Goal: Book appointment/travel/reservation

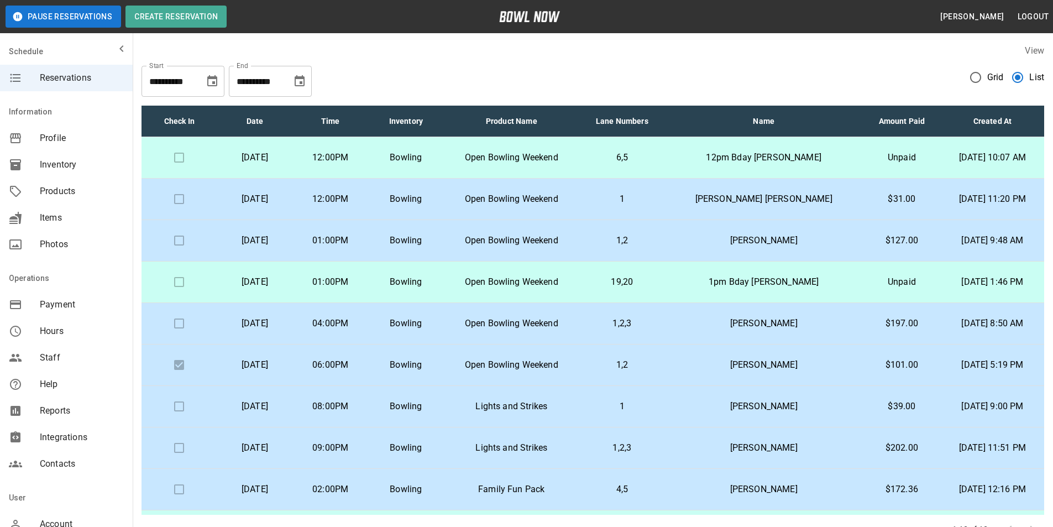
click at [302, 79] on icon "Choose date, selected date is Oct 6, 2025" at bounding box center [300, 80] width 10 height 11
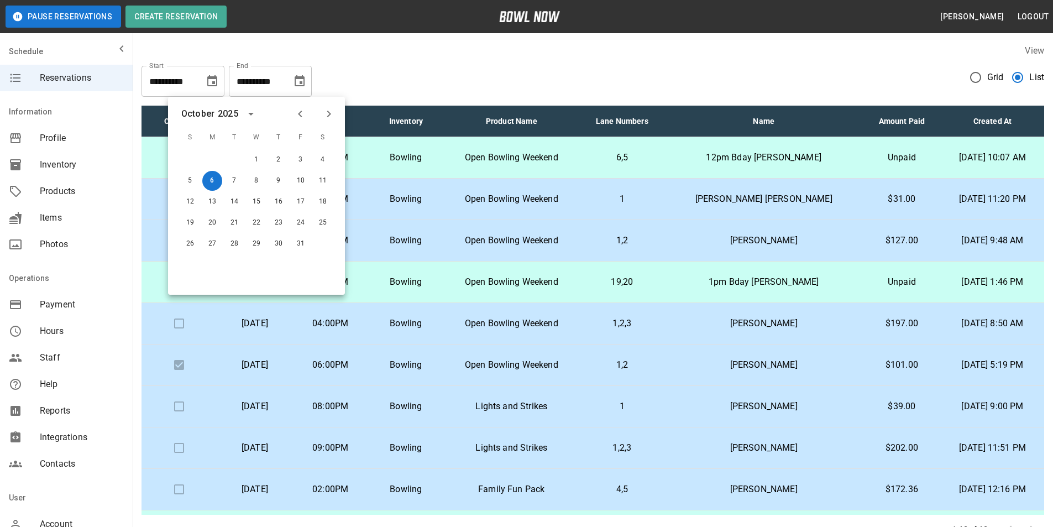
click at [296, 107] on icon "Previous month" at bounding box center [299, 113] width 13 height 13
click at [324, 160] on button "6" at bounding box center [323, 160] width 20 height 20
type input "**********"
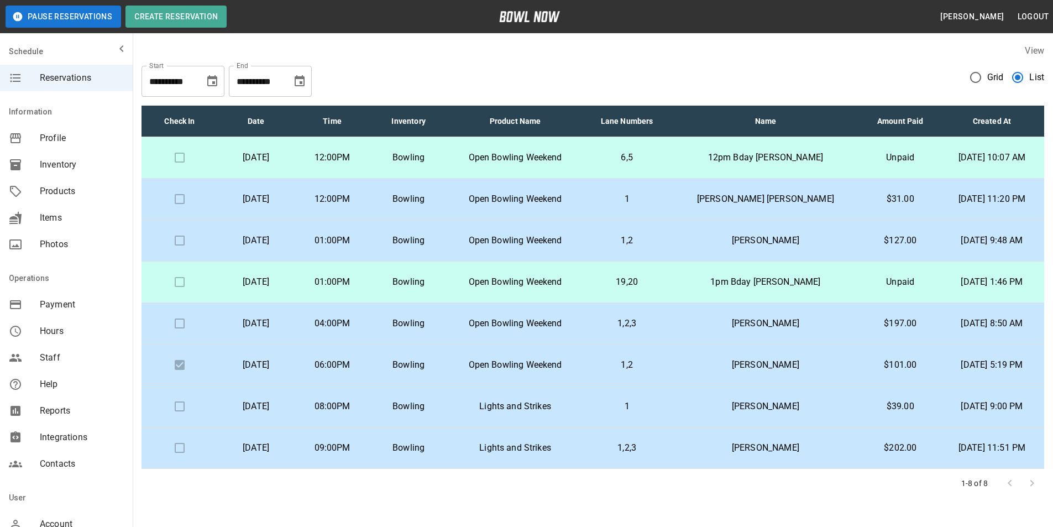
click at [430, 162] on p "Bowling" at bounding box center [408, 157] width 59 height 13
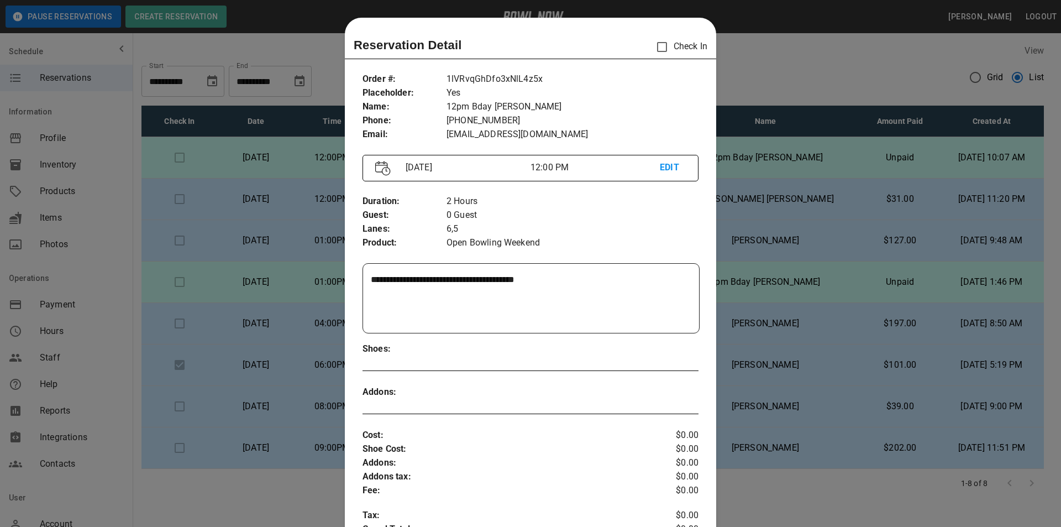
scroll to position [18, 0]
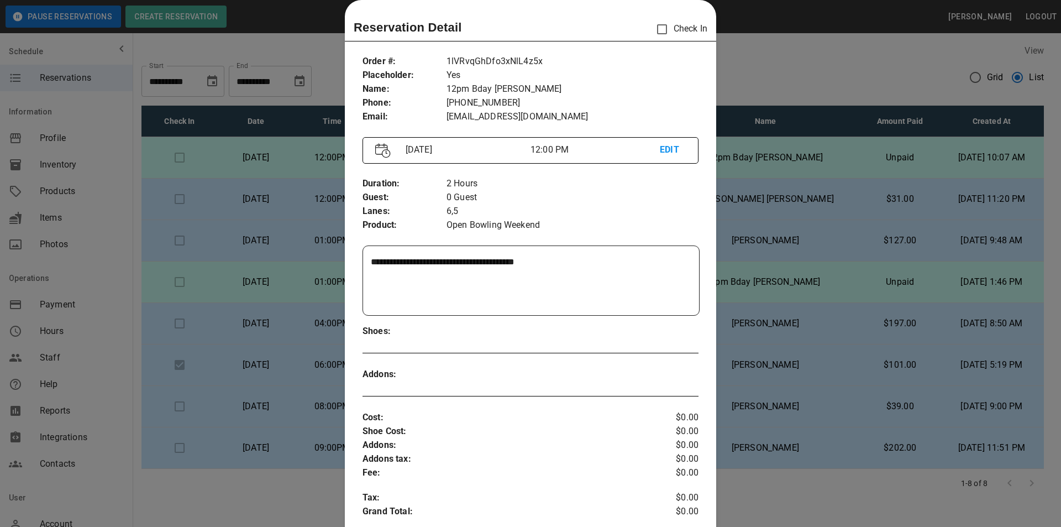
click at [308, 157] on div at bounding box center [530, 263] width 1061 height 527
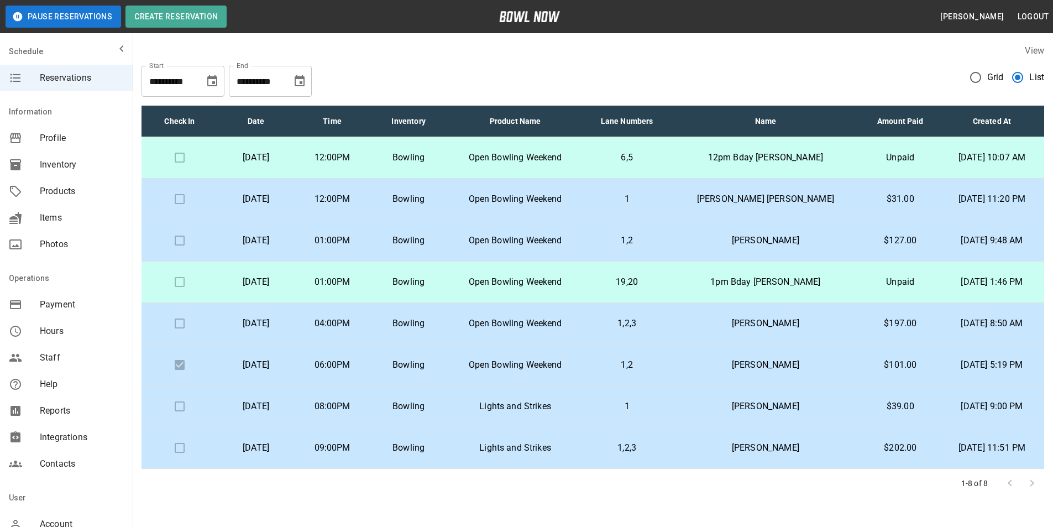
click at [423, 198] on p "Bowling" at bounding box center [408, 198] width 59 height 13
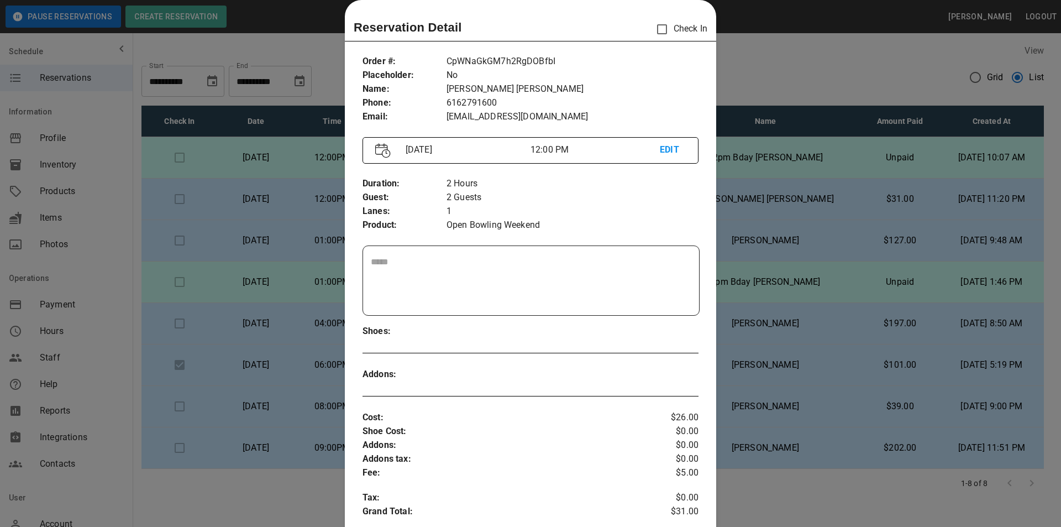
click at [325, 218] on div at bounding box center [530, 263] width 1061 height 527
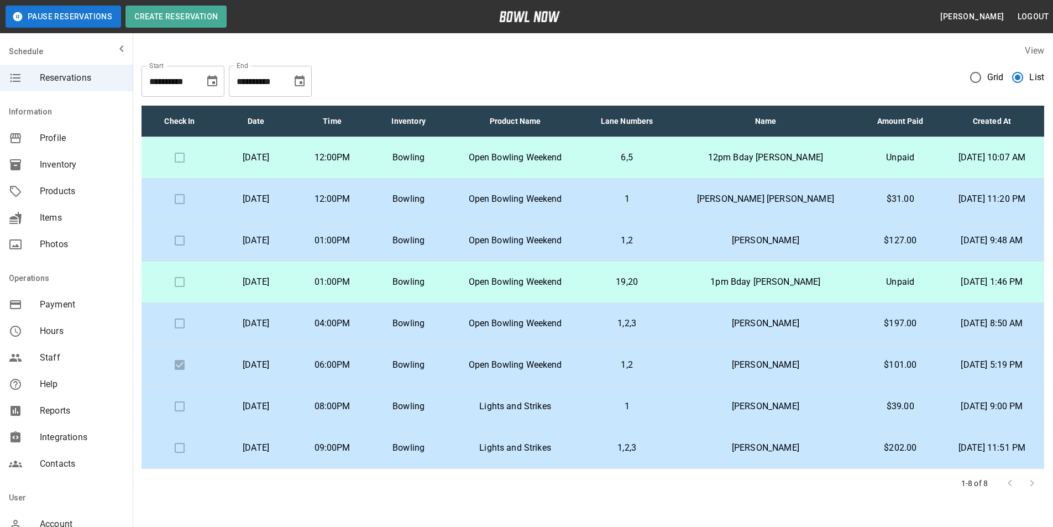
click at [294, 173] on td "[DATE]" at bounding box center [256, 157] width 76 height 41
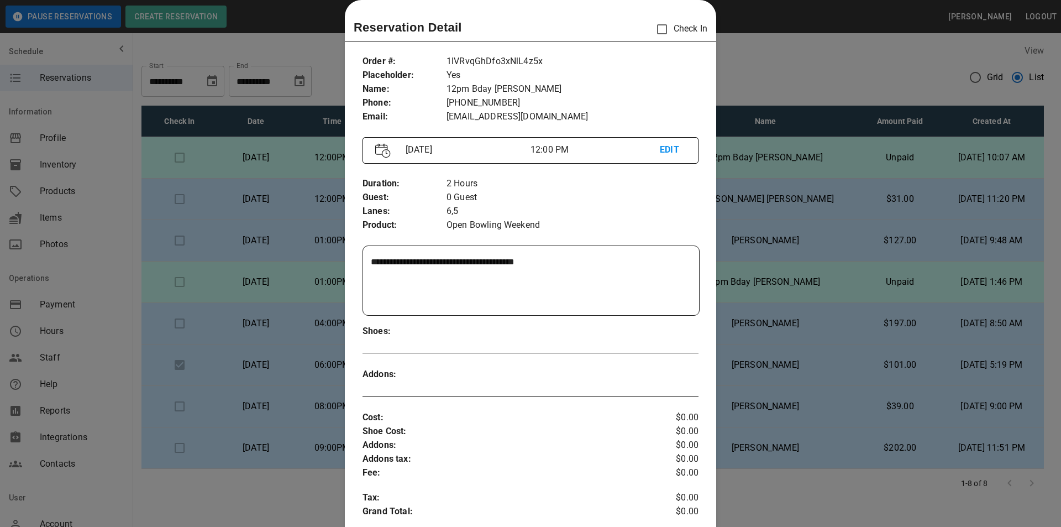
click at [785, 80] on div at bounding box center [530, 263] width 1061 height 527
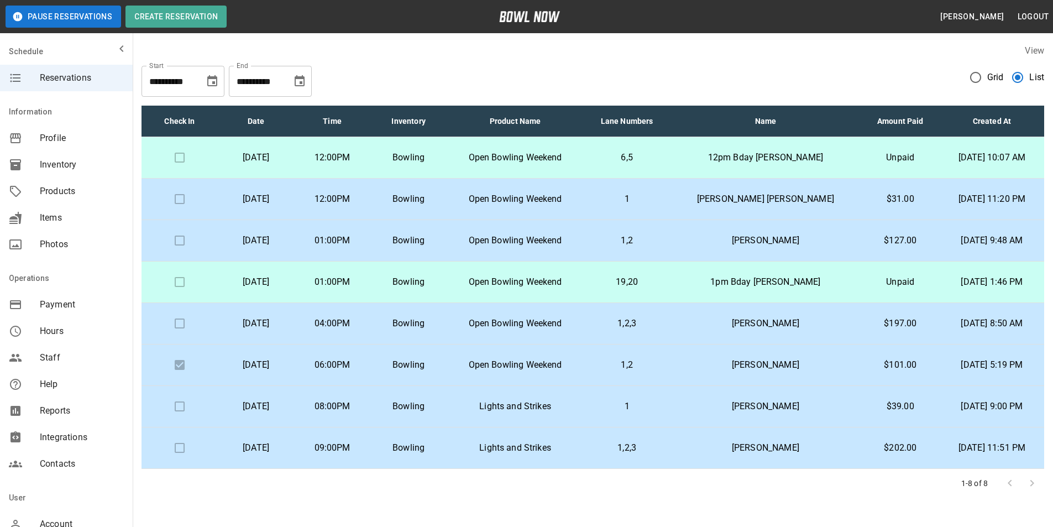
click at [370, 167] on td "12:00PM" at bounding box center [332, 157] width 76 height 41
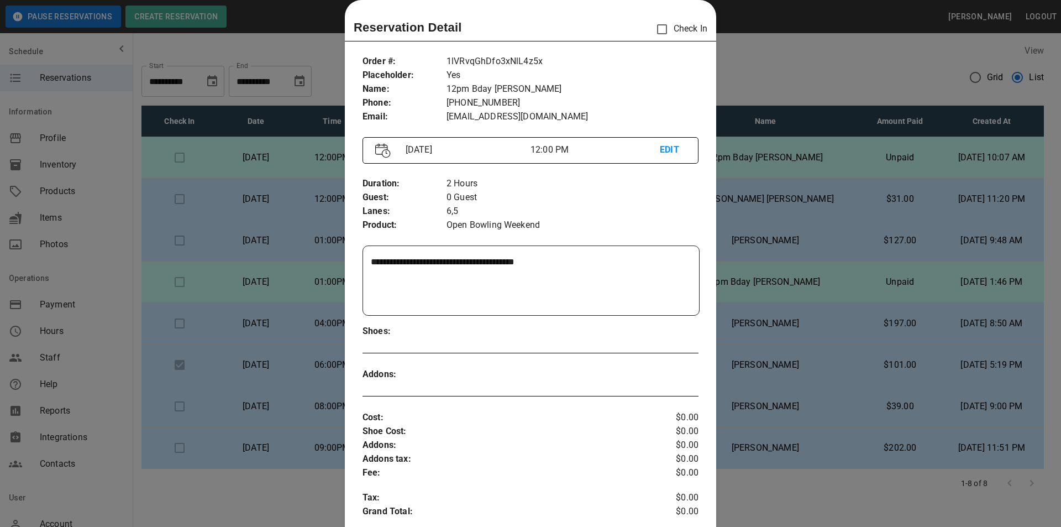
click at [809, 115] on div at bounding box center [530, 263] width 1061 height 527
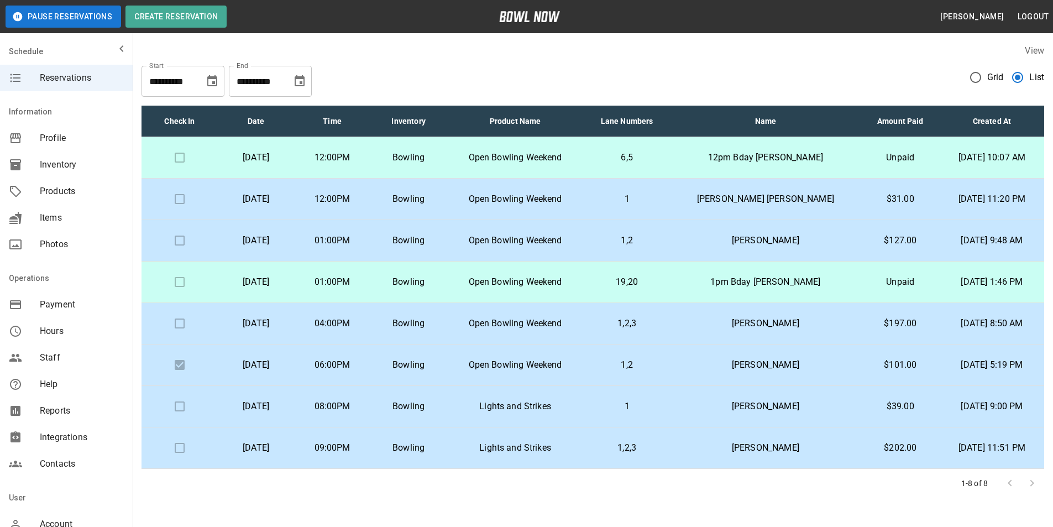
click at [514, 151] on p "Open Bowling Weekend" at bounding box center [514, 157] width 119 height 13
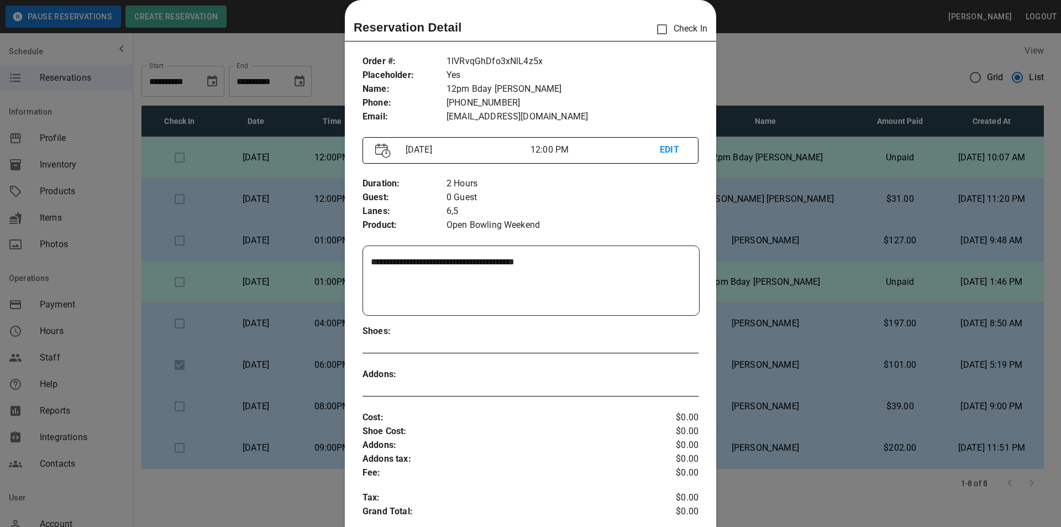
click at [749, 154] on div at bounding box center [530, 263] width 1061 height 527
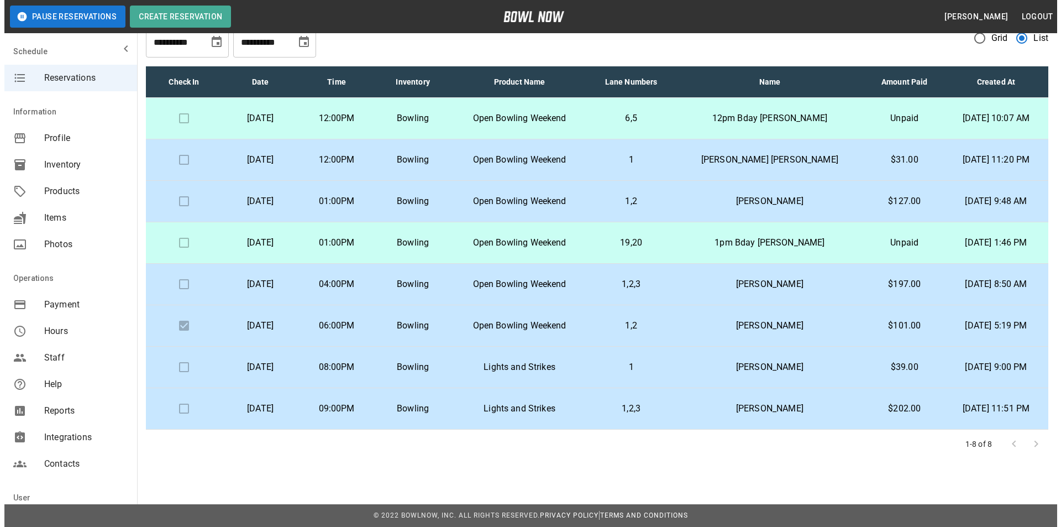
scroll to position [0, 0]
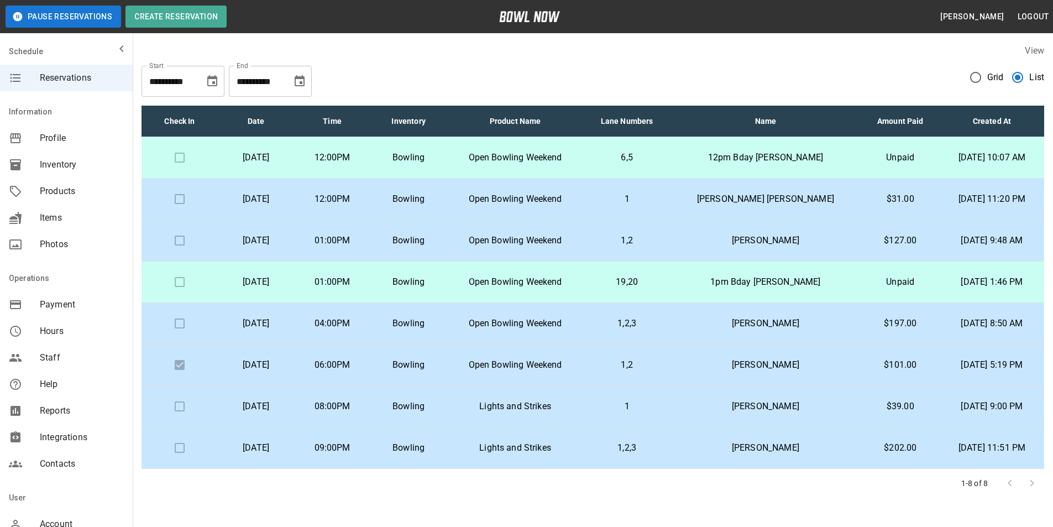
click at [558, 208] on td "Open Bowling Weekend" at bounding box center [515, 198] width 137 height 41
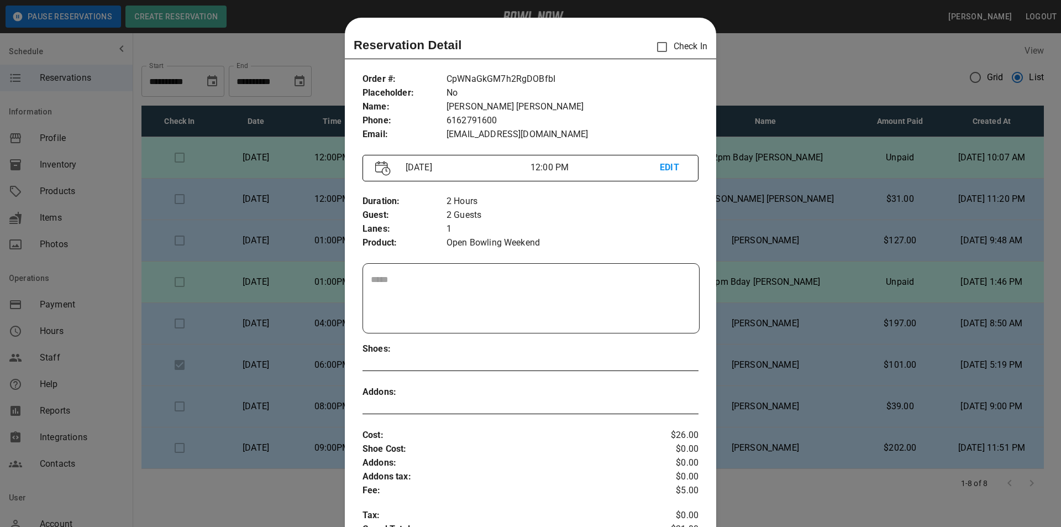
scroll to position [18, 0]
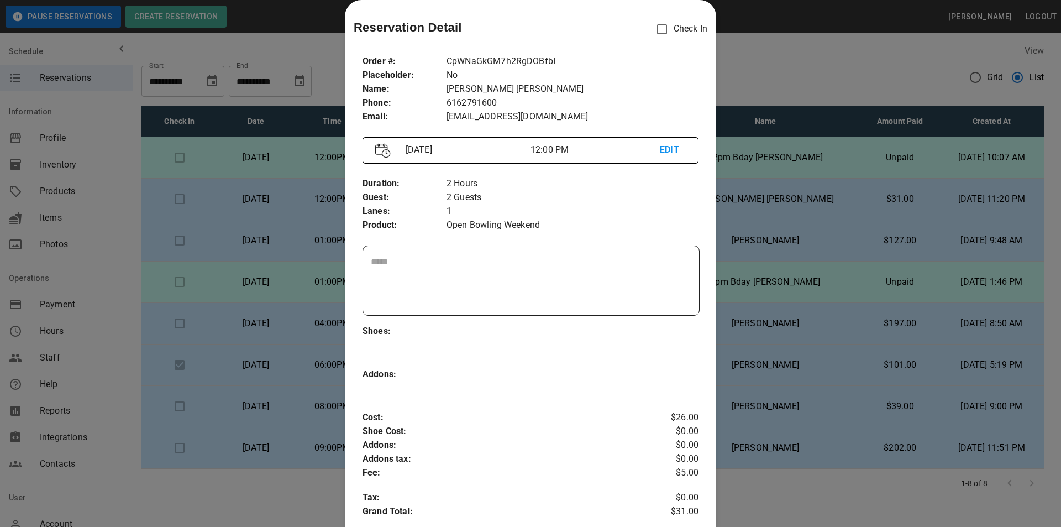
click at [785, 236] on div at bounding box center [530, 263] width 1061 height 527
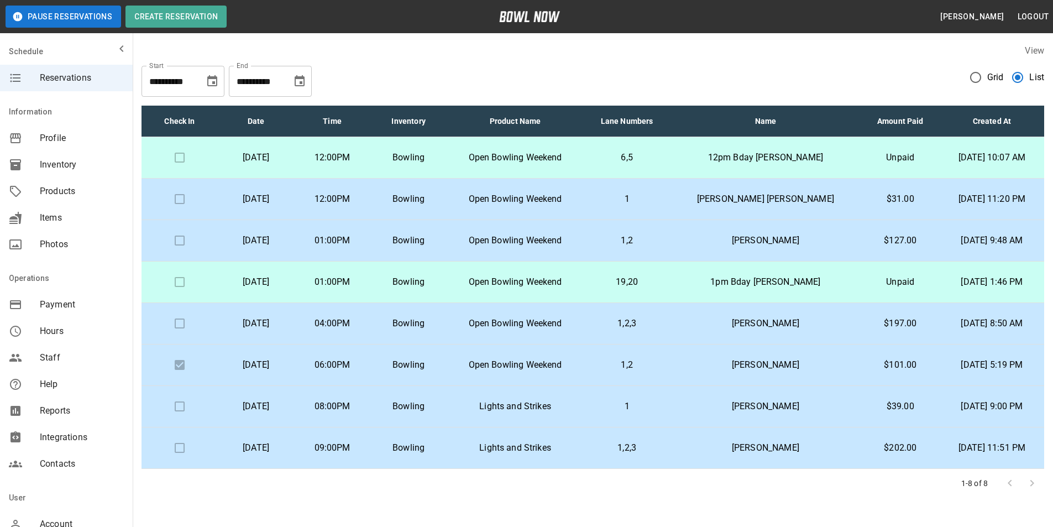
click at [575, 161] on p "Open Bowling Weekend" at bounding box center [514, 157] width 119 height 13
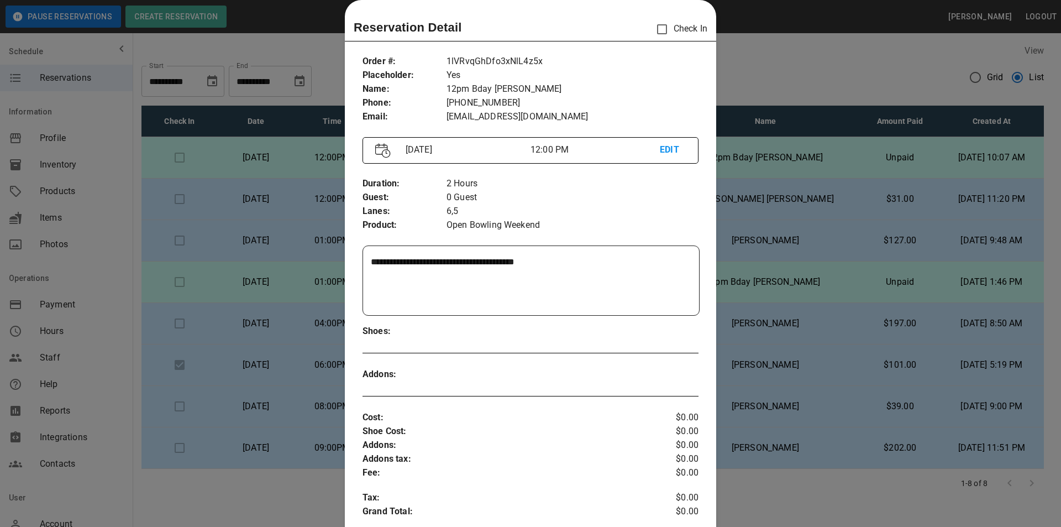
drag, startPoint x: 893, startPoint y: 225, endPoint x: 849, endPoint y: 208, distance: 47.6
click at [891, 225] on div at bounding box center [530, 263] width 1061 height 527
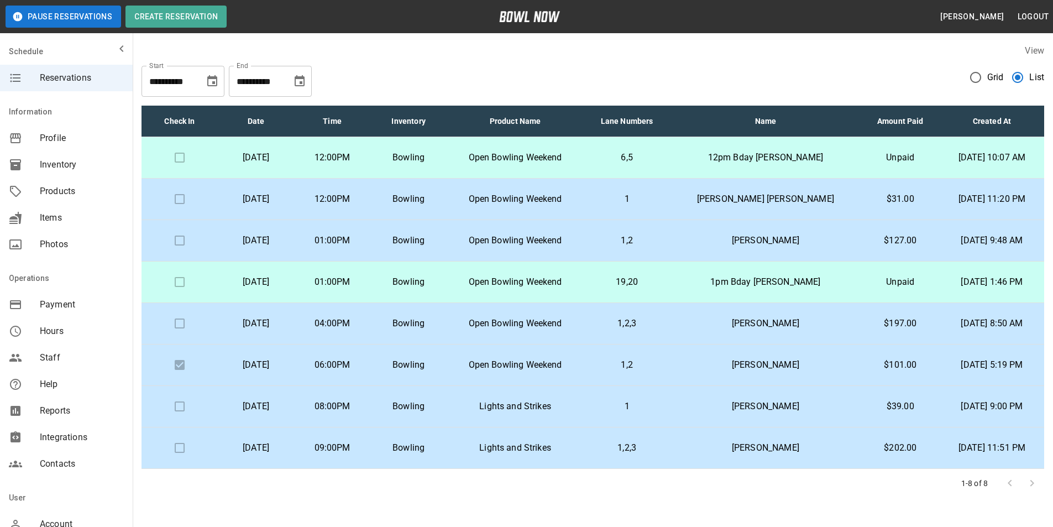
click at [836, 200] on p "[PERSON_NAME] [PERSON_NAME]" at bounding box center [765, 198] width 173 height 13
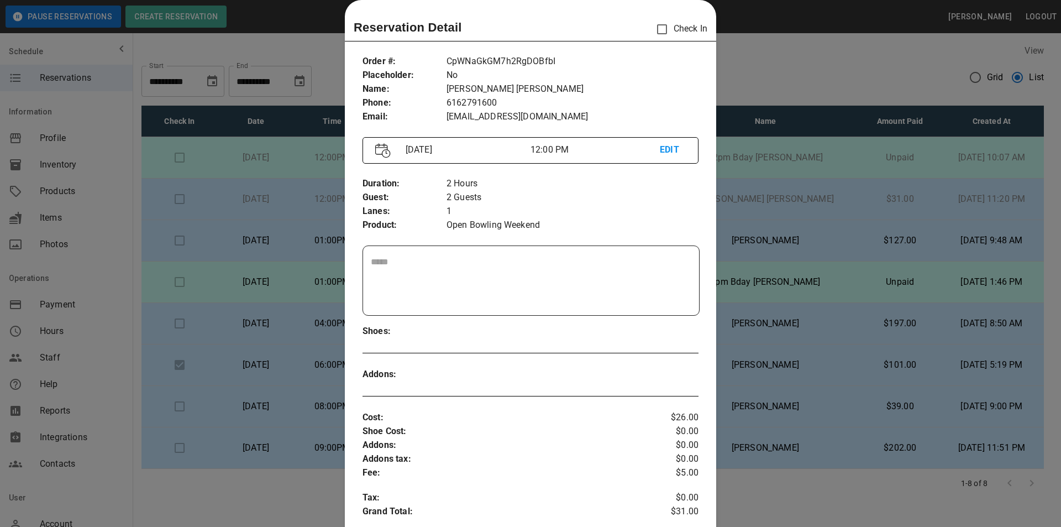
click at [796, 266] on div at bounding box center [530, 263] width 1061 height 527
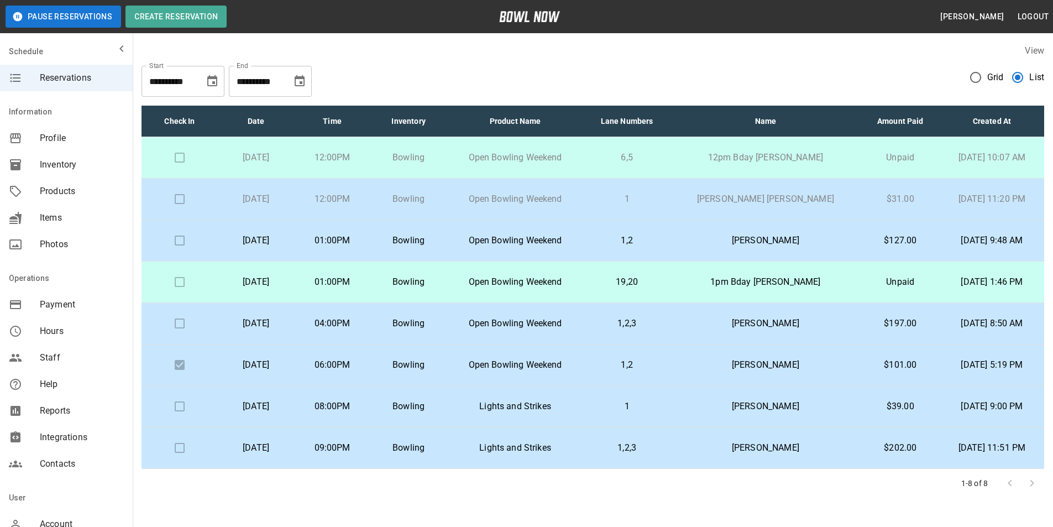
click at [178, 157] on td at bounding box center [179, 157] width 76 height 41
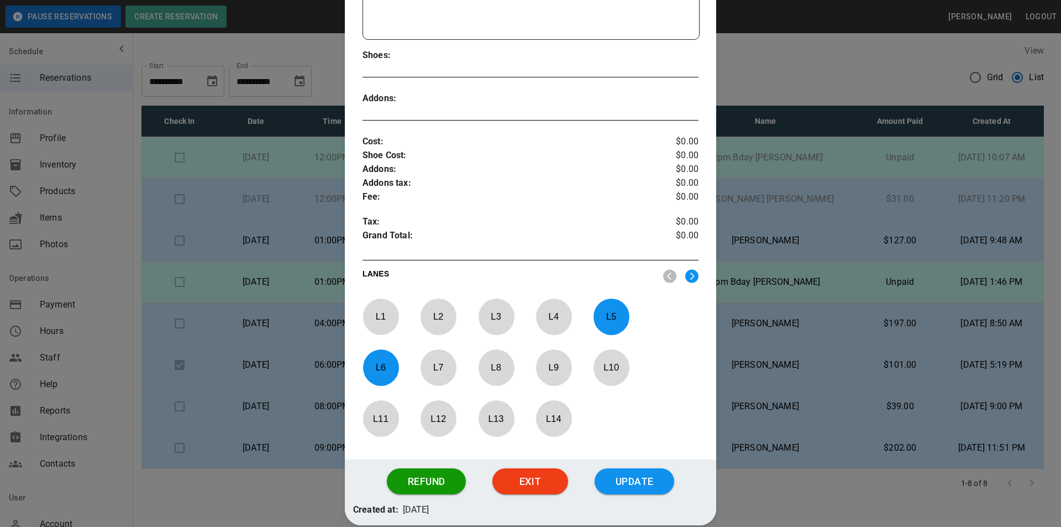
scroll to position [294, 0]
click at [637, 475] on button "Update" at bounding box center [635, 481] width 80 height 27
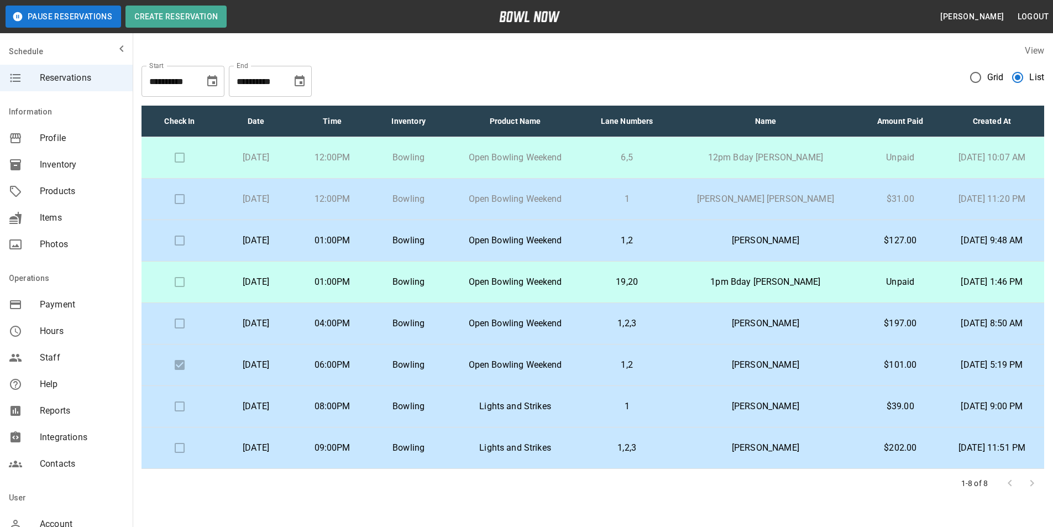
click at [176, 204] on td at bounding box center [179, 198] width 76 height 41
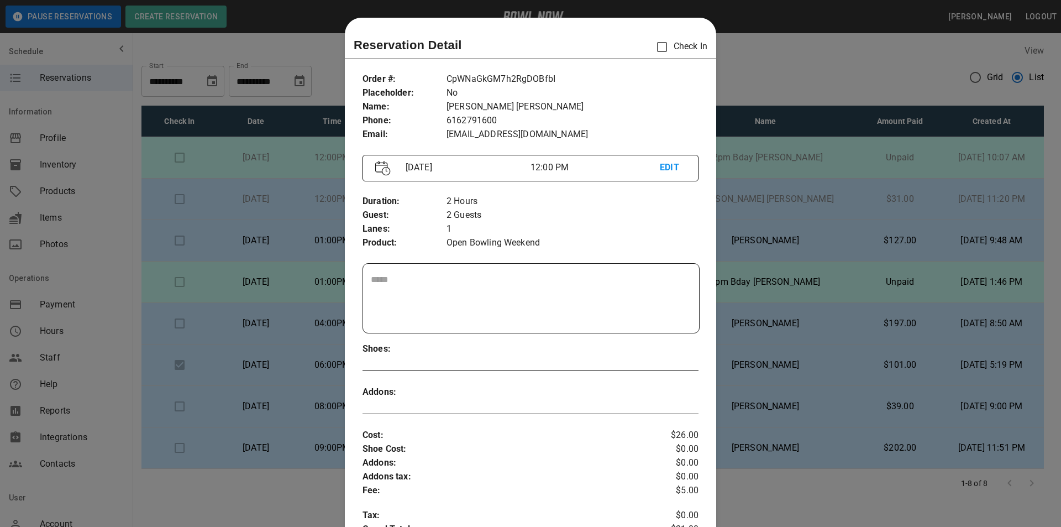
scroll to position [18, 0]
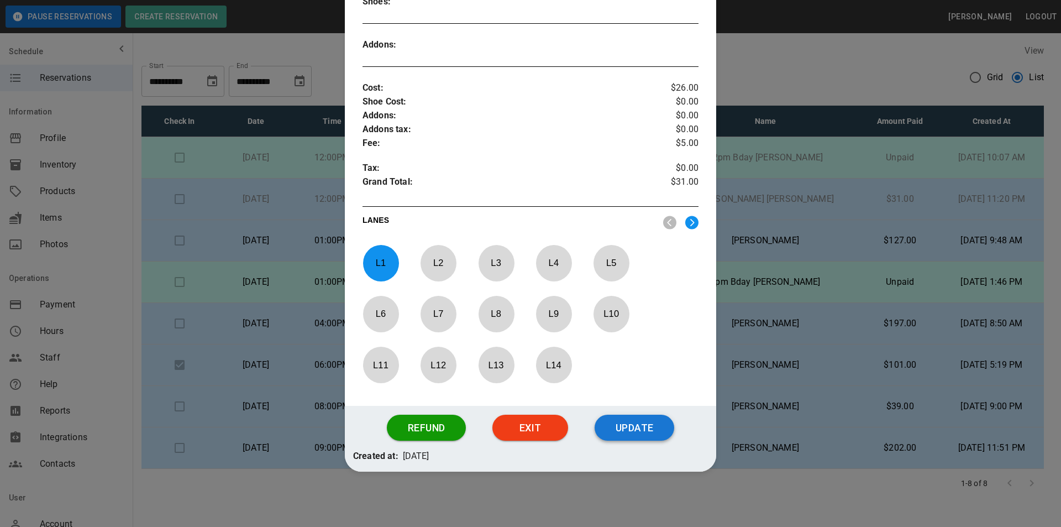
click at [657, 424] on button "Update" at bounding box center [635, 427] width 80 height 27
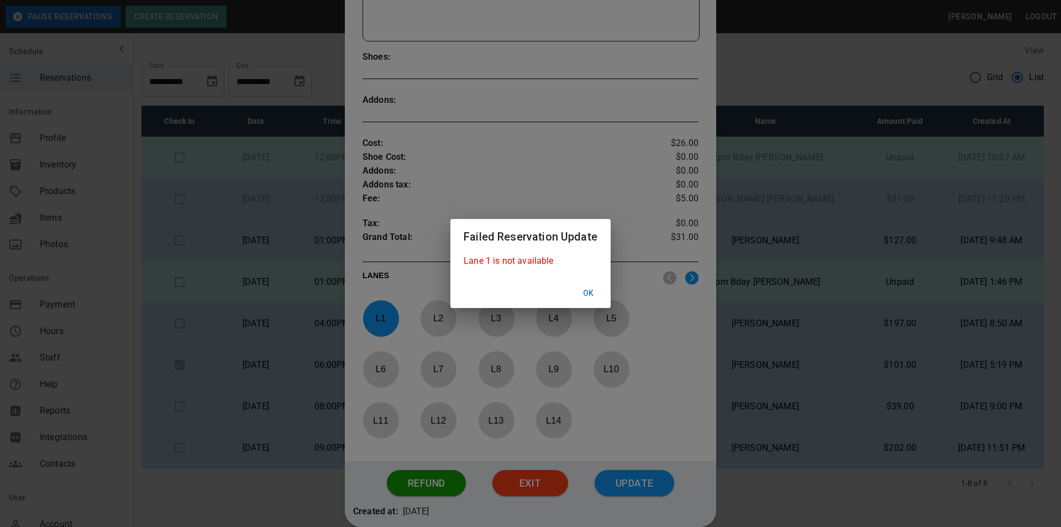
click at [602, 300] on button "Ok" at bounding box center [588, 293] width 35 height 20
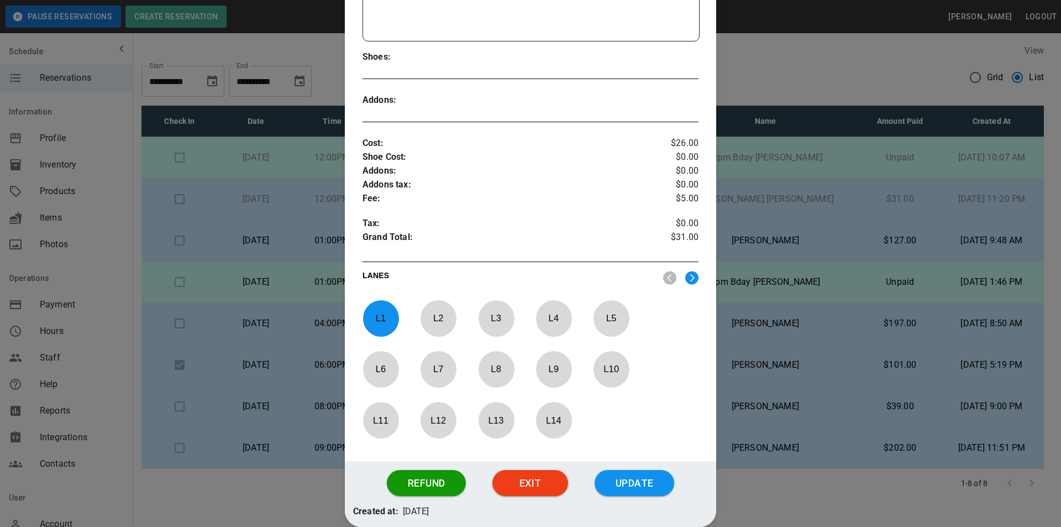
click at [539, 416] on p "L 14" at bounding box center [553, 420] width 36 height 26
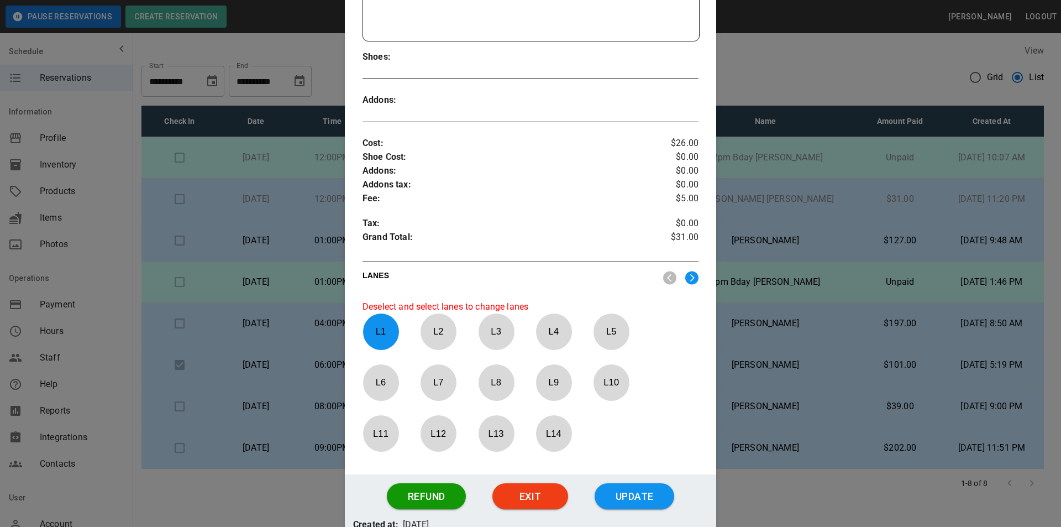
click at [361, 347] on div "Order # : Placeholder : Name : Phone : Email : CpWNaGkGM7h2RgDOBfbI No [PERSON_…" at bounding box center [530, 123] width 371 height 702
drag, startPoint x: 380, startPoint y: 327, endPoint x: 380, endPoint y: 333, distance: 5.6
click at [379, 328] on p "L 1" at bounding box center [381, 331] width 36 height 26
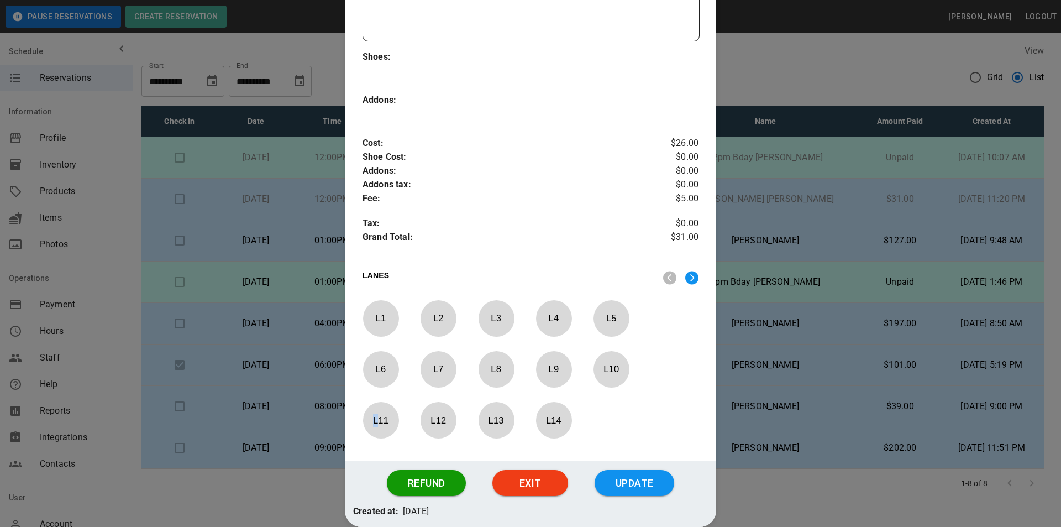
click at [374, 414] on div "L 11" at bounding box center [381, 420] width 36 height 36
click at [621, 481] on button "Update" at bounding box center [635, 483] width 80 height 27
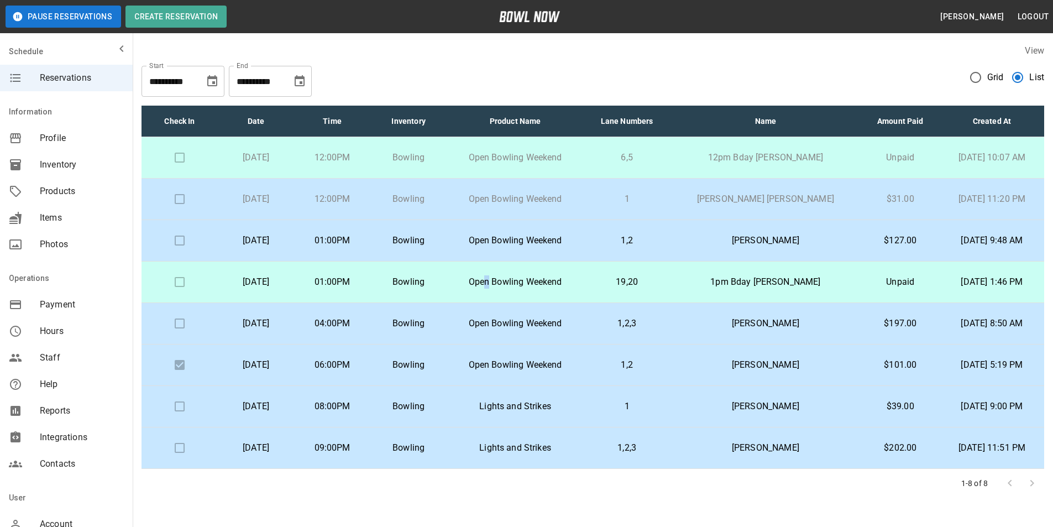
click at [518, 283] on p "Open Bowling Weekend" at bounding box center [514, 281] width 119 height 13
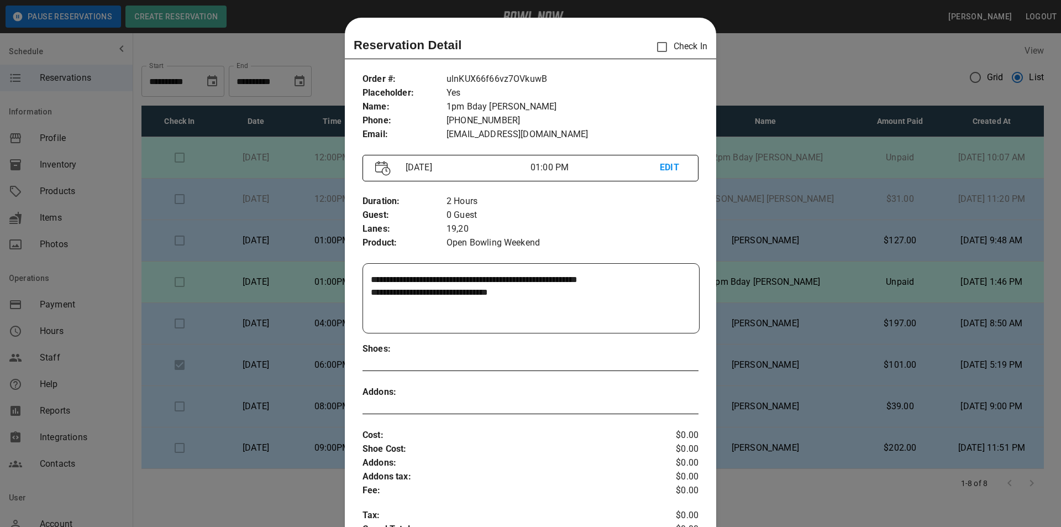
scroll to position [18, 0]
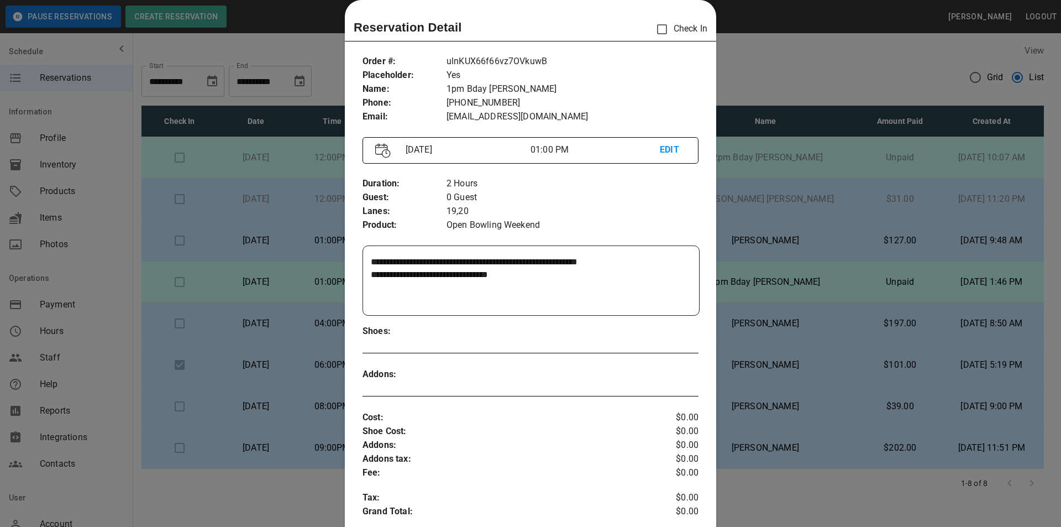
click at [794, 95] on div at bounding box center [530, 263] width 1061 height 527
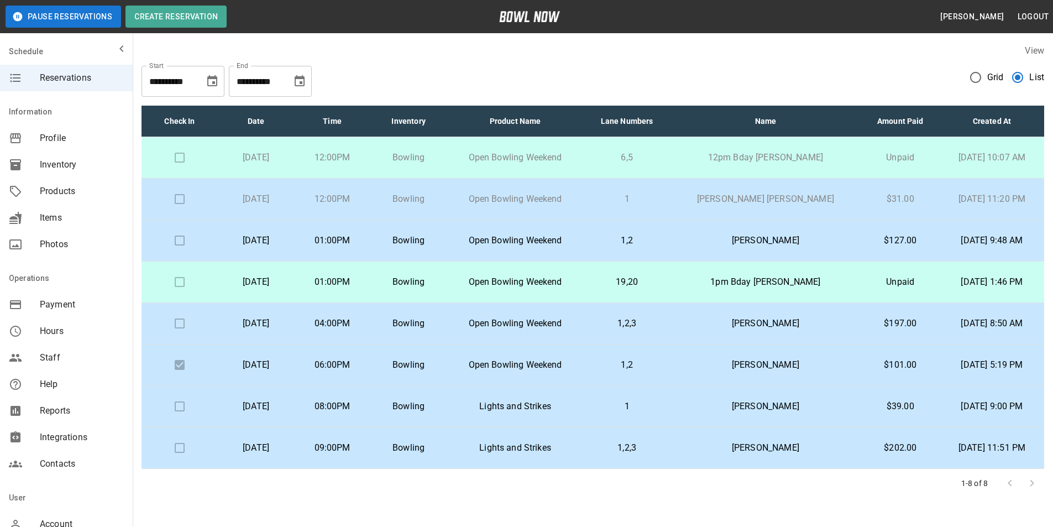
click at [702, 252] on td "[PERSON_NAME]" at bounding box center [765, 240] width 191 height 41
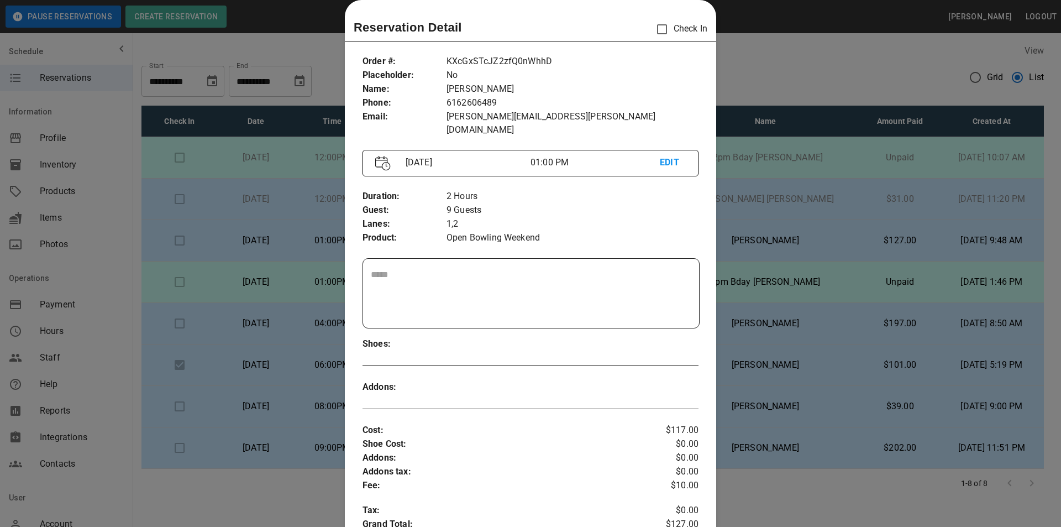
click at [723, 254] on div at bounding box center [530, 263] width 1061 height 527
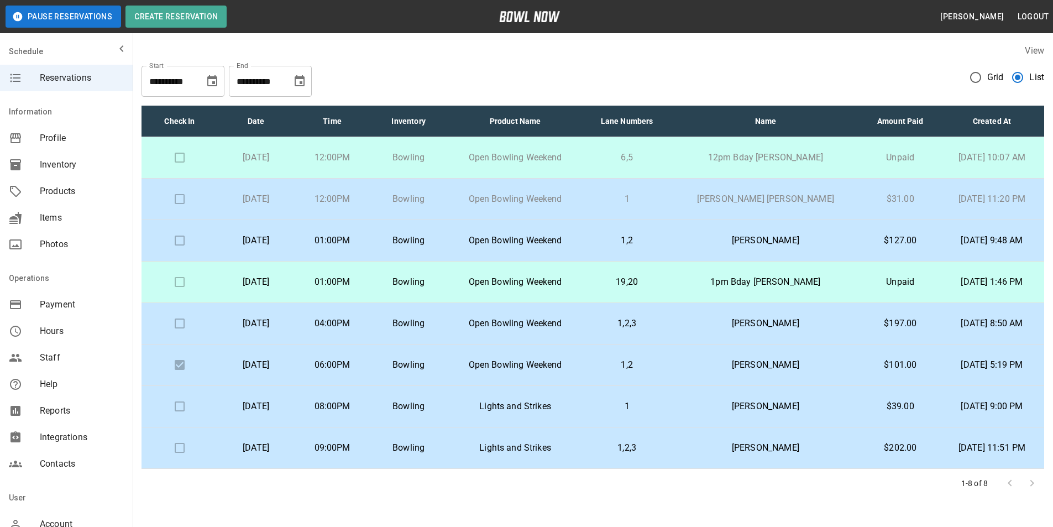
click at [730, 291] on td "1pm Bday [PERSON_NAME]" at bounding box center [765, 281] width 191 height 41
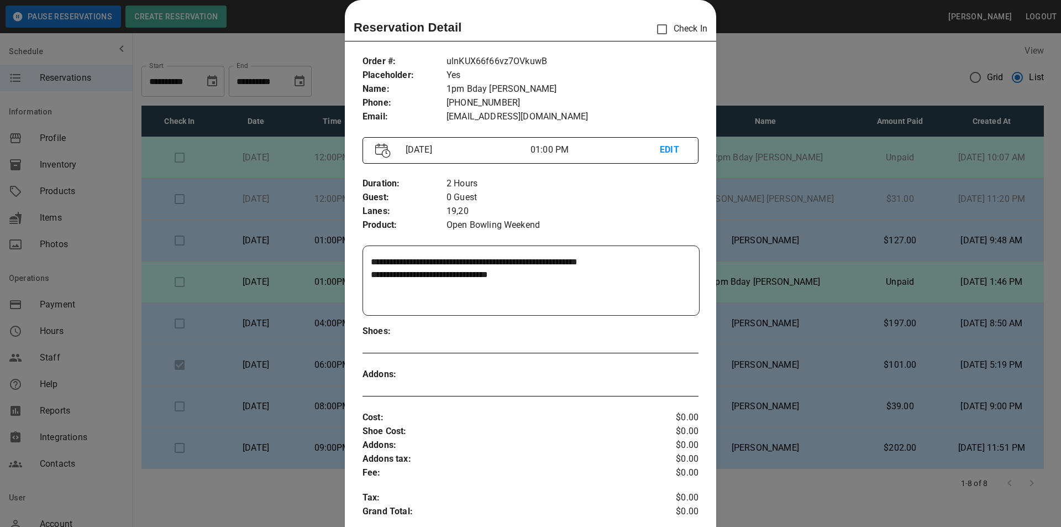
drag, startPoint x: 769, startPoint y: 73, endPoint x: 758, endPoint y: 70, distance: 12.1
click at [768, 73] on div at bounding box center [530, 263] width 1061 height 527
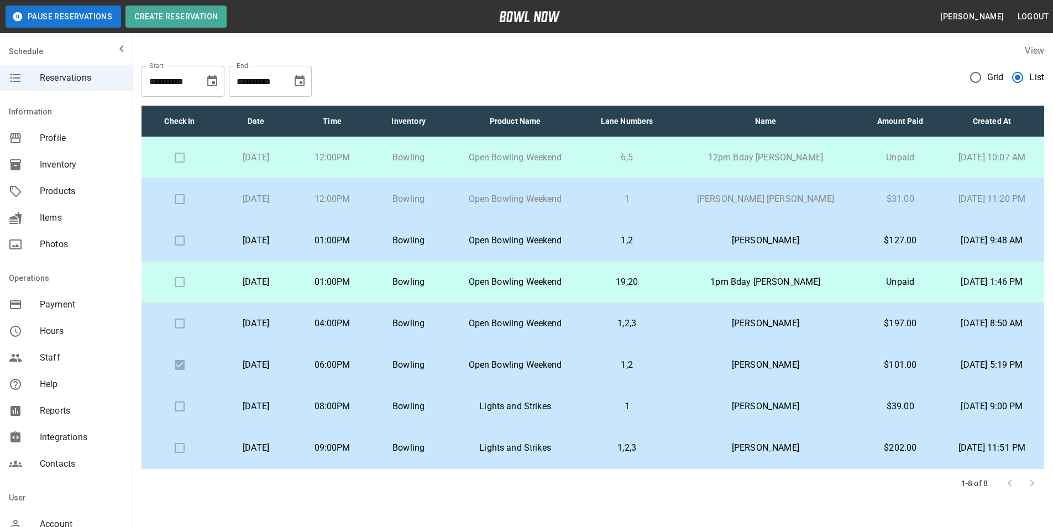
click at [507, 71] on div "**********" at bounding box center [592, 77] width 902 height 40
click at [734, 295] on td "1pm Bday [PERSON_NAME]" at bounding box center [765, 281] width 191 height 41
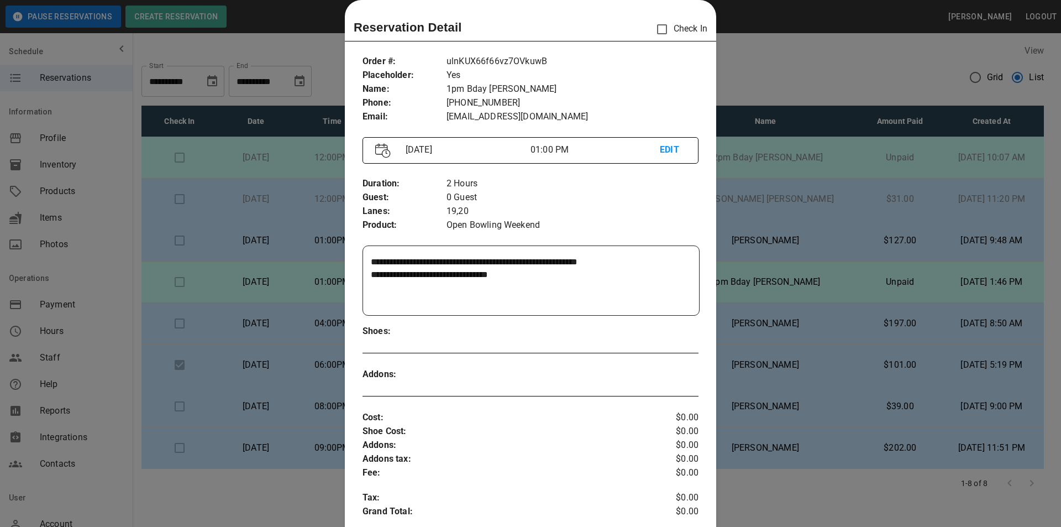
drag, startPoint x: 780, startPoint y: 213, endPoint x: 782, endPoint y: 226, distance: 12.8
click at [781, 217] on div at bounding box center [530, 263] width 1061 height 527
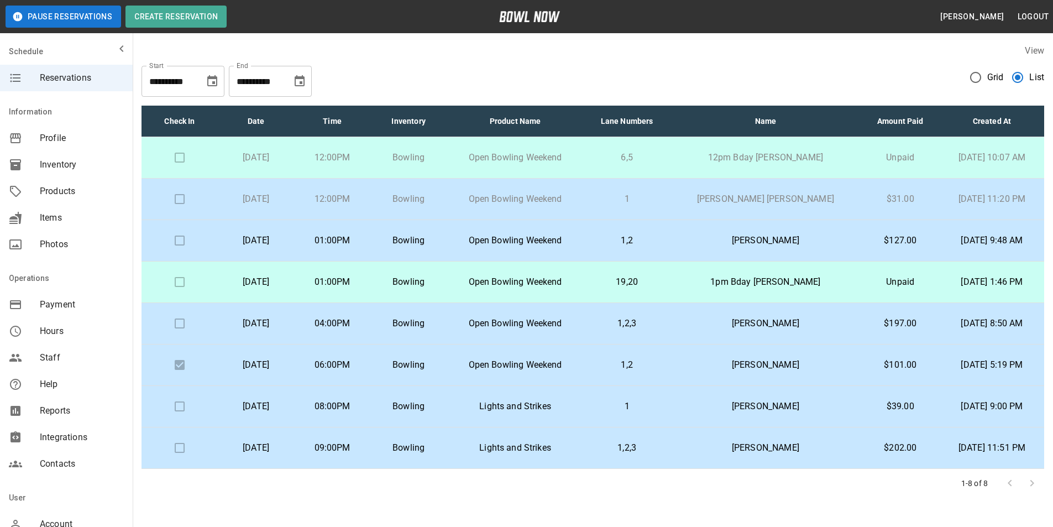
click at [720, 236] on p "[PERSON_NAME]" at bounding box center [765, 240] width 173 height 13
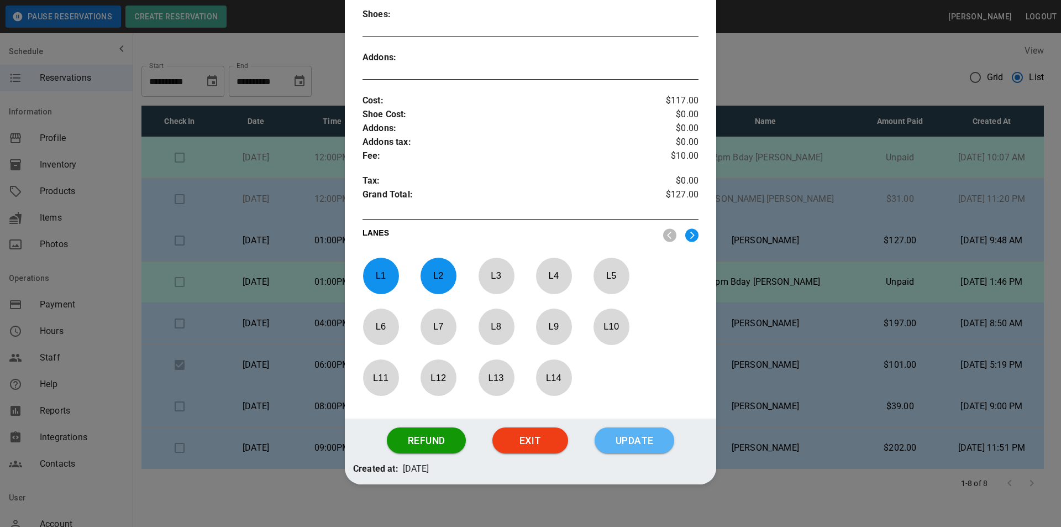
drag, startPoint x: 647, startPoint y: 416, endPoint x: 647, endPoint y: 426, distance: 9.4
click at [648, 427] on button "Update" at bounding box center [635, 440] width 80 height 27
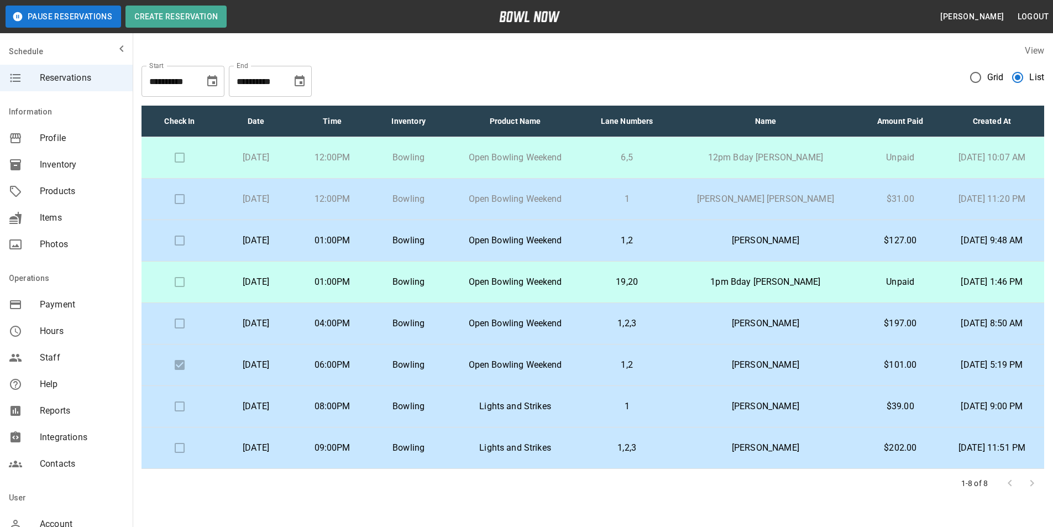
click at [575, 286] on p "Open Bowling Weekend" at bounding box center [514, 281] width 119 height 13
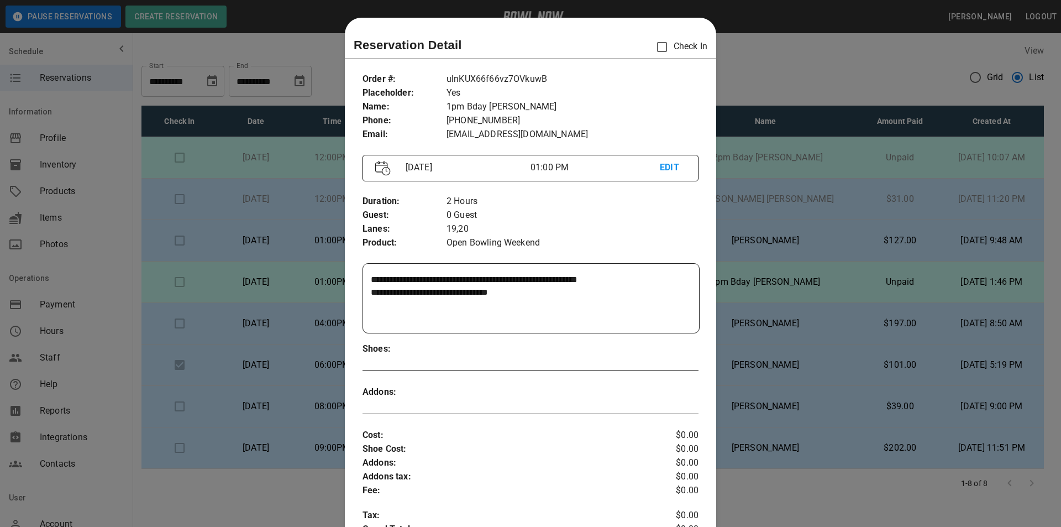
scroll to position [18, 0]
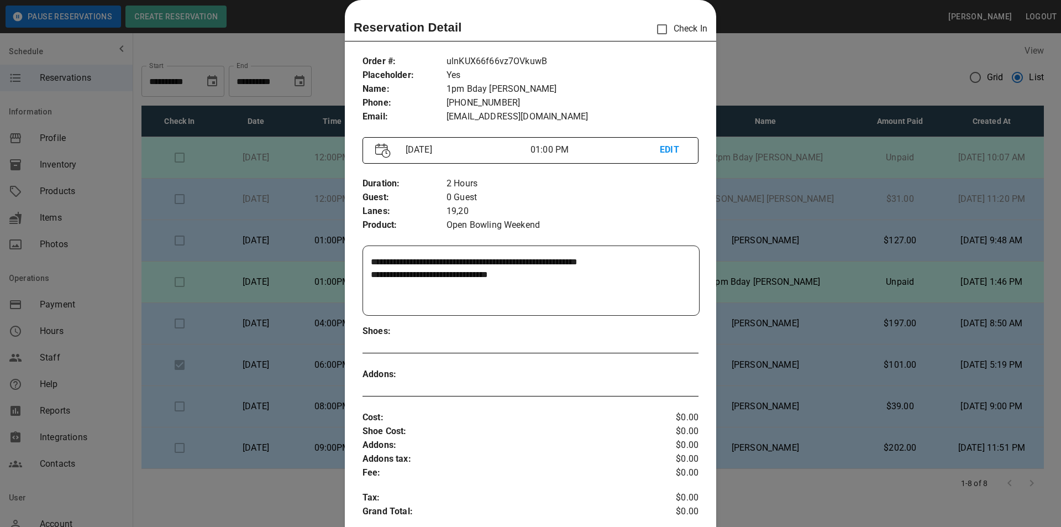
click at [949, 93] on div at bounding box center [530, 263] width 1061 height 527
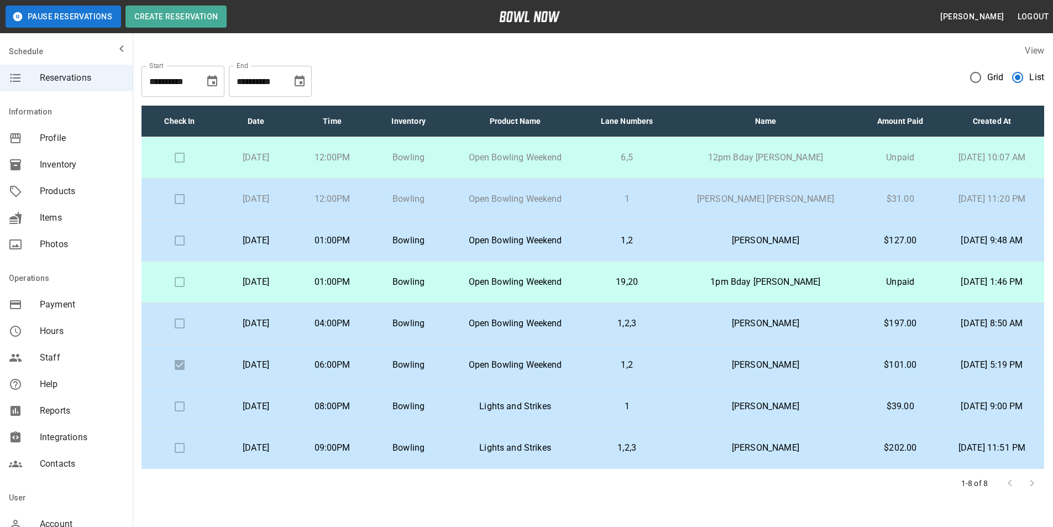
click at [178, 280] on td at bounding box center [179, 281] width 76 height 41
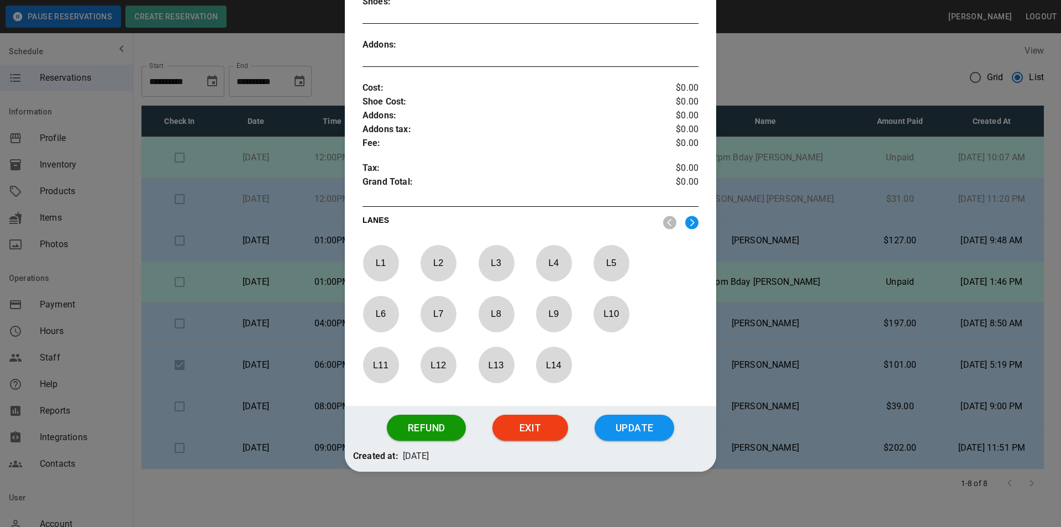
drag, startPoint x: 630, startPoint y: 439, endPoint x: 634, endPoint y: 435, distance: 5.9
click at [632, 438] on button "Update" at bounding box center [635, 427] width 80 height 27
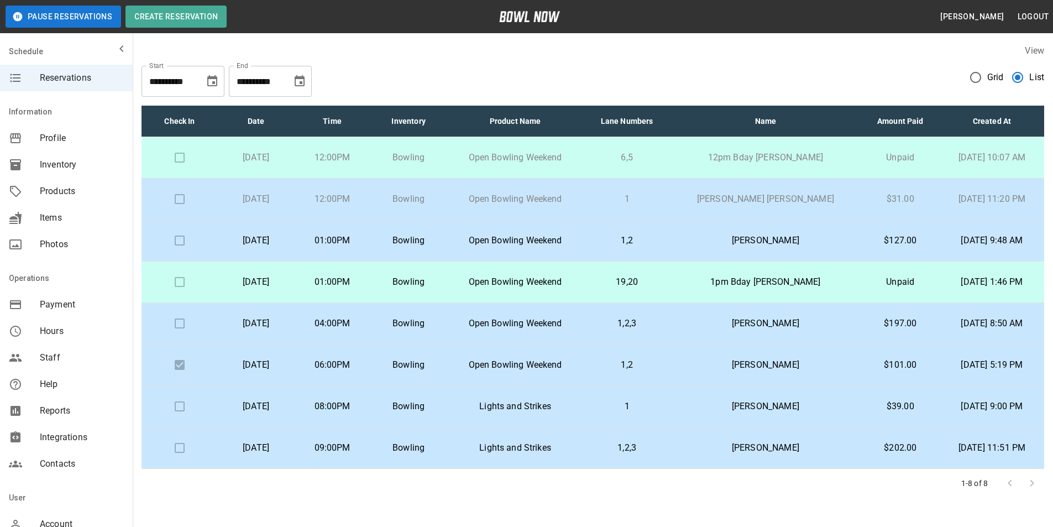
click at [661, 280] on p "19,20" at bounding box center [626, 281] width 69 height 13
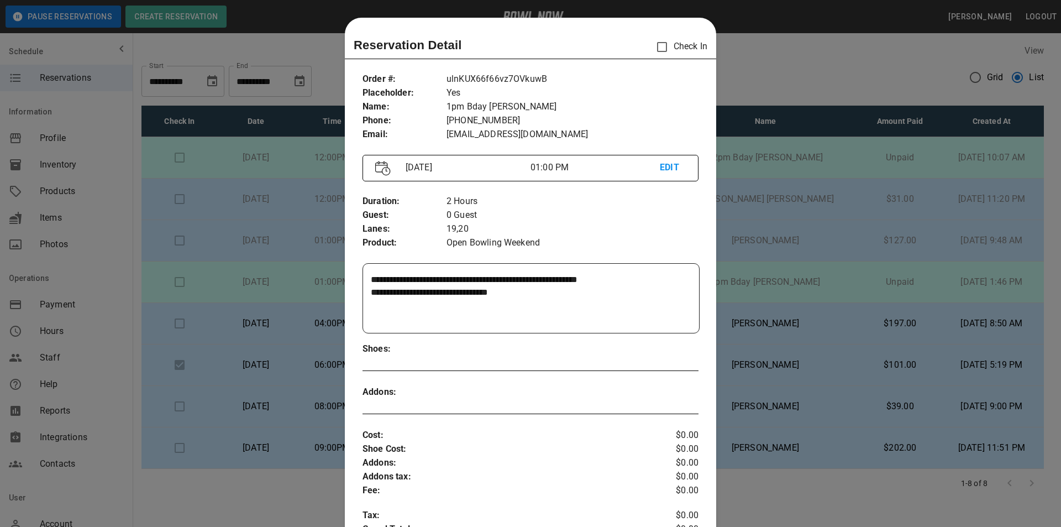
scroll to position [18, 0]
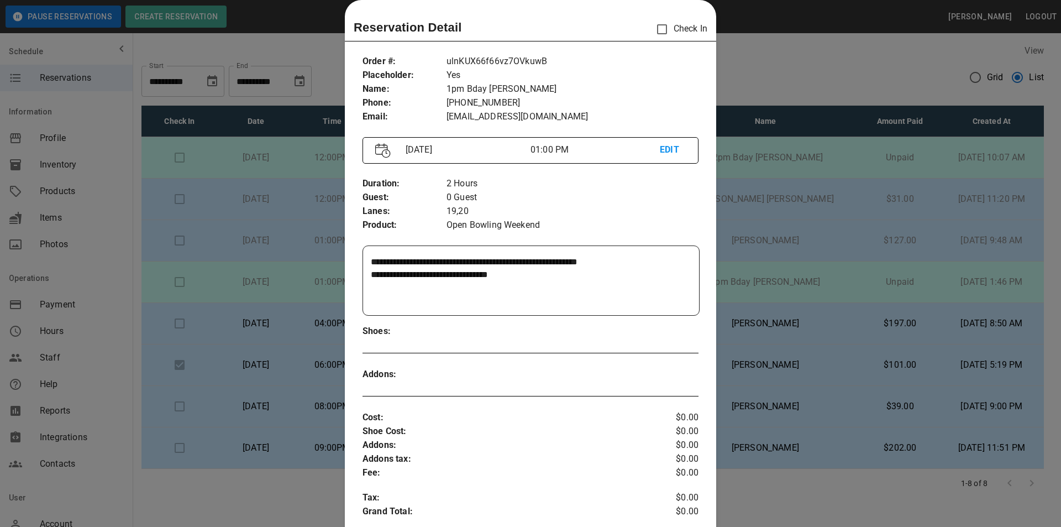
click at [784, 216] on div at bounding box center [530, 263] width 1061 height 527
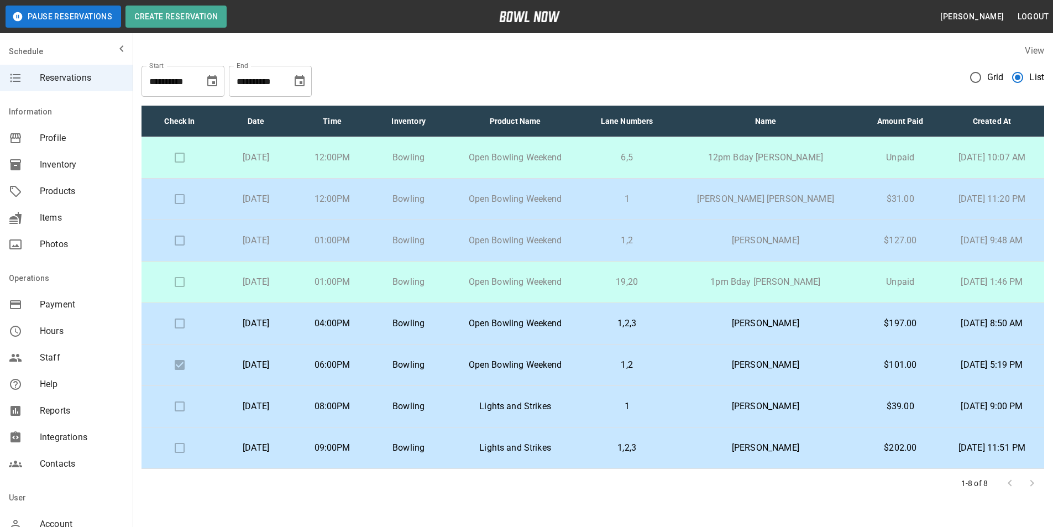
click at [575, 279] on p "Open Bowling Weekend" at bounding box center [514, 281] width 119 height 13
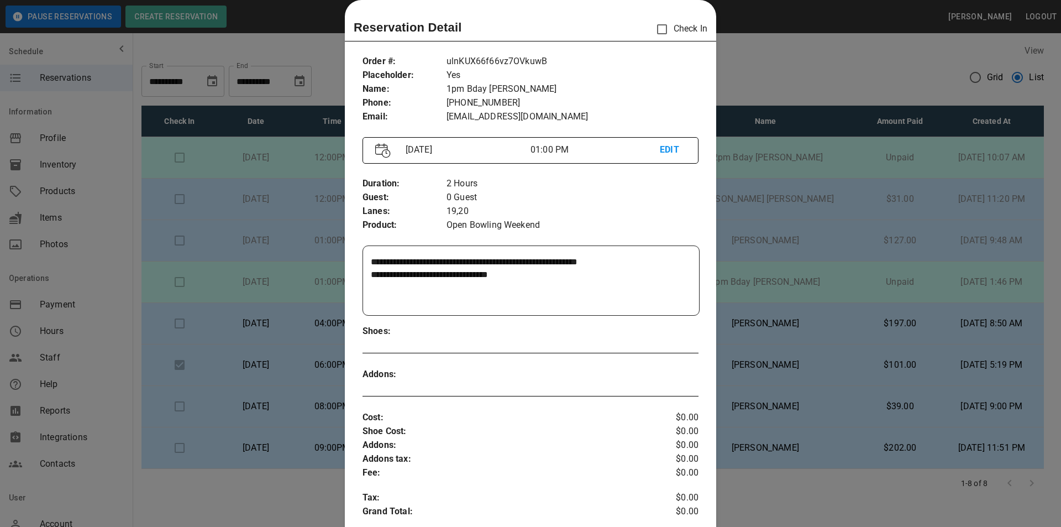
click at [309, 256] on div at bounding box center [530, 263] width 1061 height 527
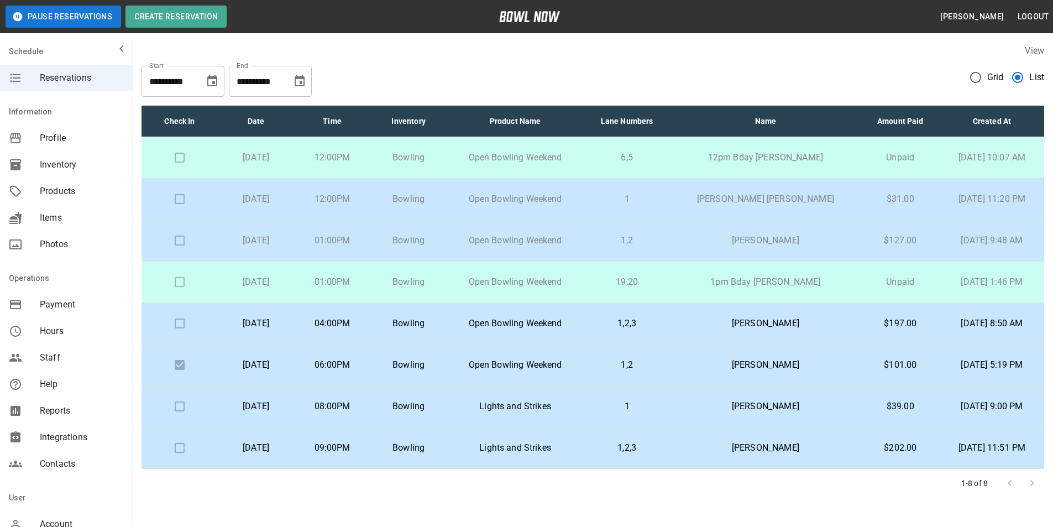
click at [348, 280] on td "01:00PM" at bounding box center [332, 281] width 76 height 41
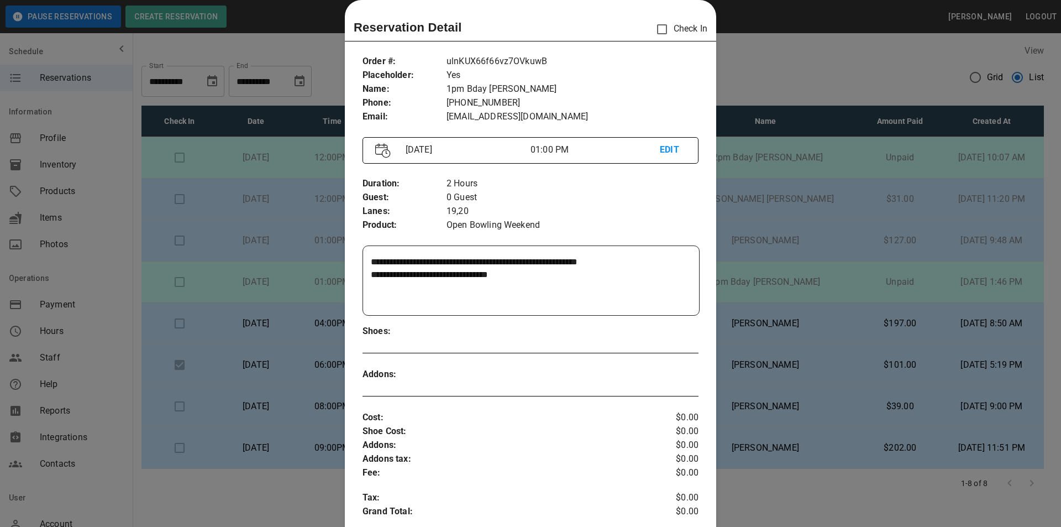
click at [808, 307] on div at bounding box center [530, 263] width 1061 height 527
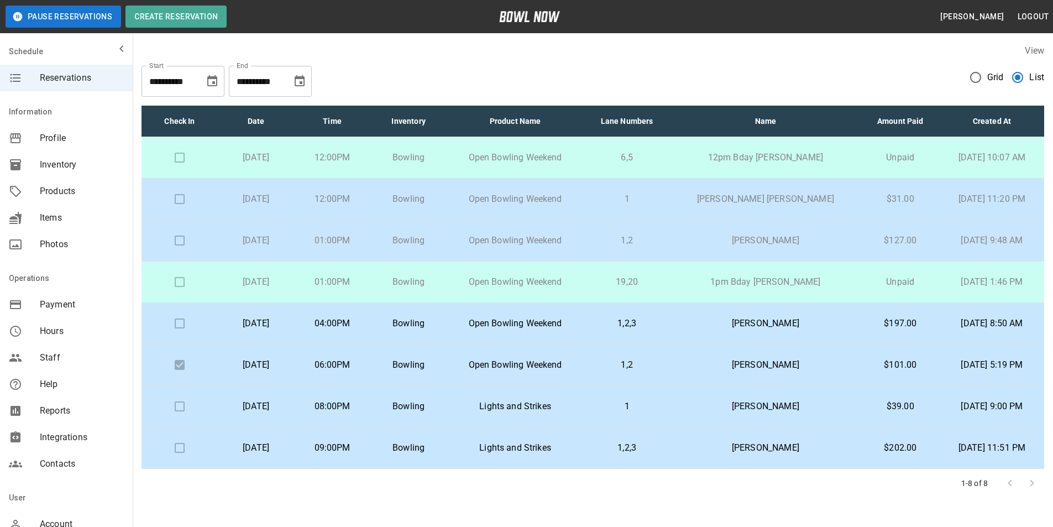
click at [710, 245] on p "[PERSON_NAME]" at bounding box center [765, 240] width 173 height 13
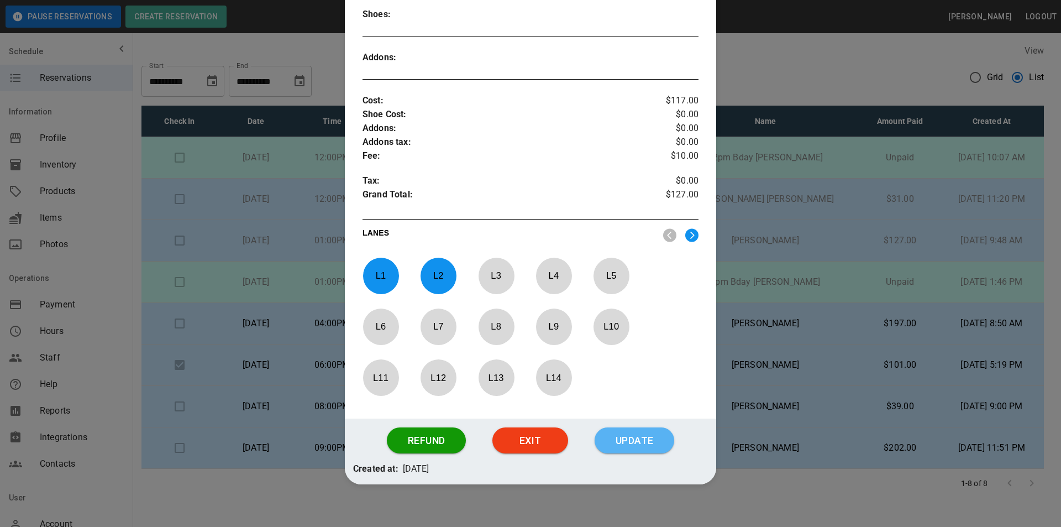
click at [617, 428] on button "Update" at bounding box center [635, 440] width 80 height 27
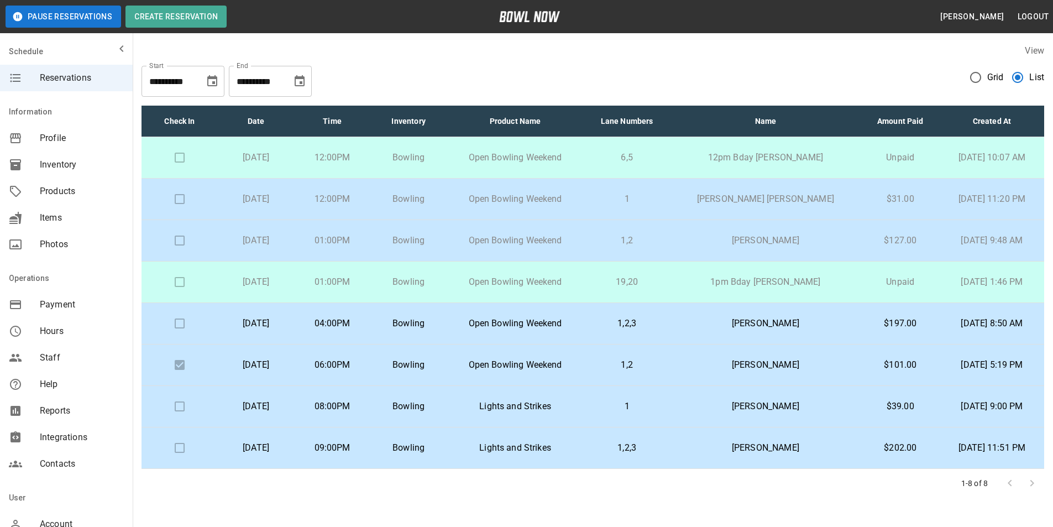
click at [584, 287] on td "Open Bowling Weekend" at bounding box center [515, 281] width 137 height 41
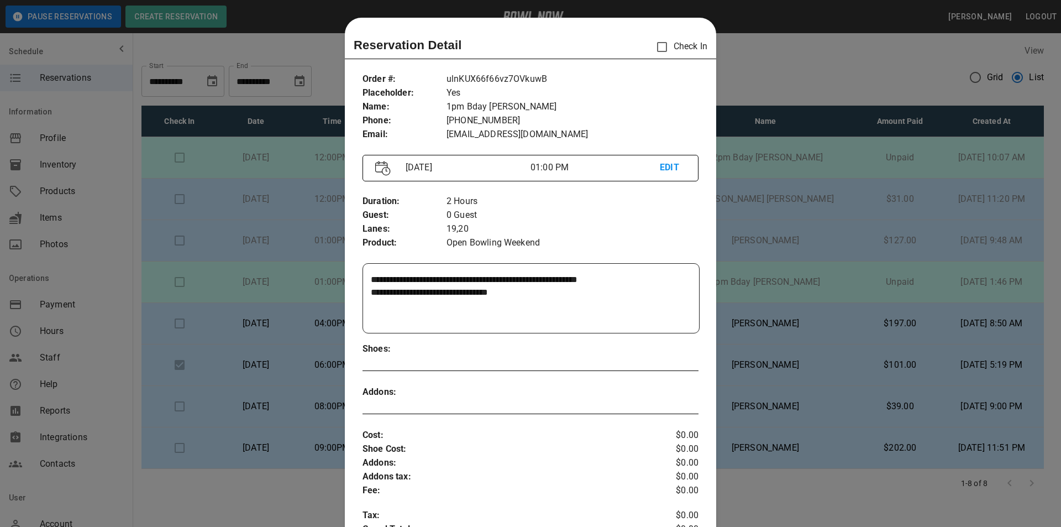
scroll to position [18, 0]
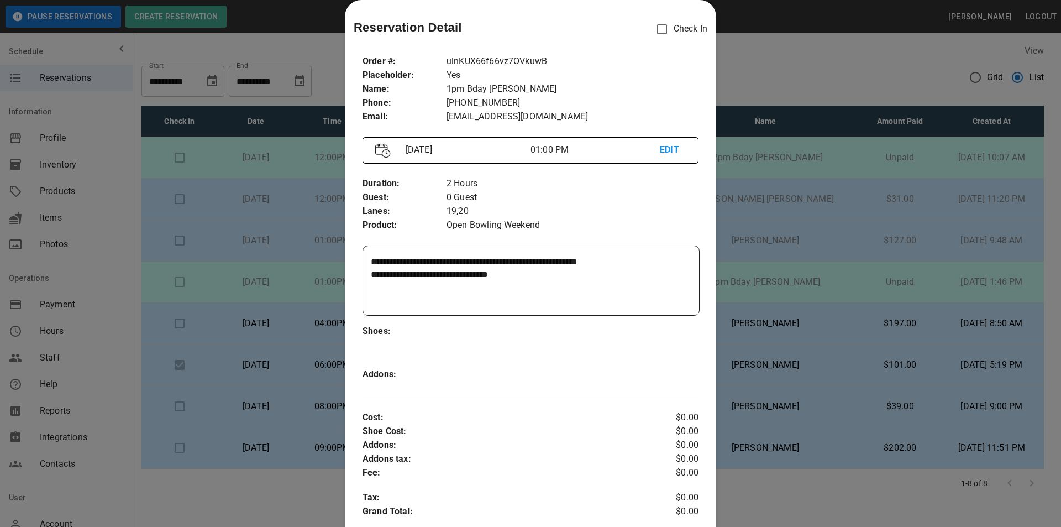
click at [722, 247] on div at bounding box center [530, 263] width 1061 height 527
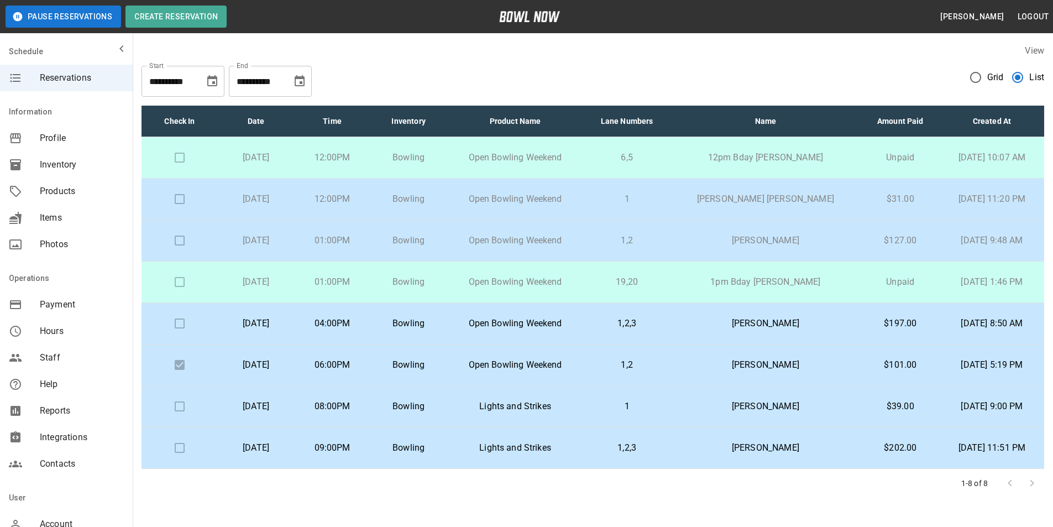
click at [712, 157] on p "12pm Bday [PERSON_NAME]" at bounding box center [765, 157] width 173 height 13
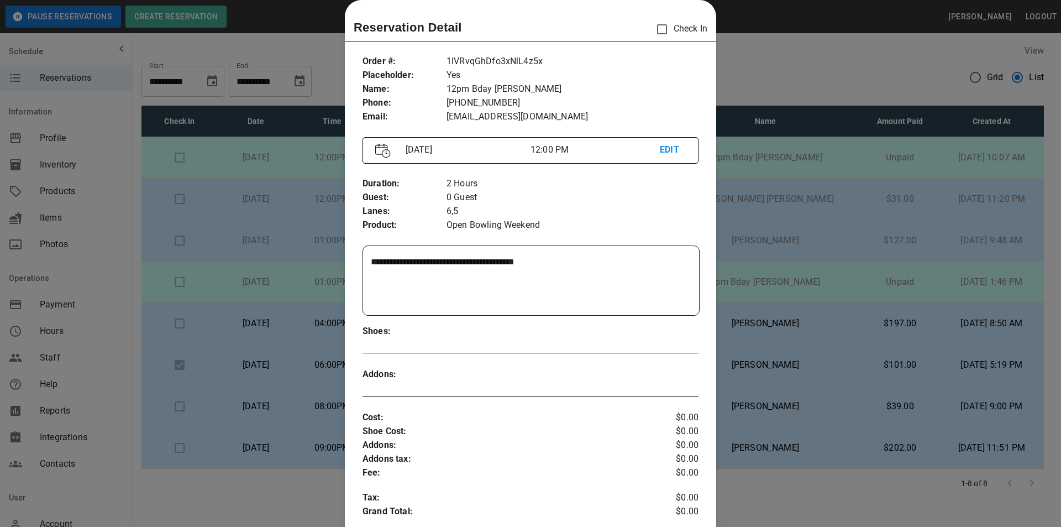
click at [744, 183] on div at bounding box center [530, 263] width 1061 height 527
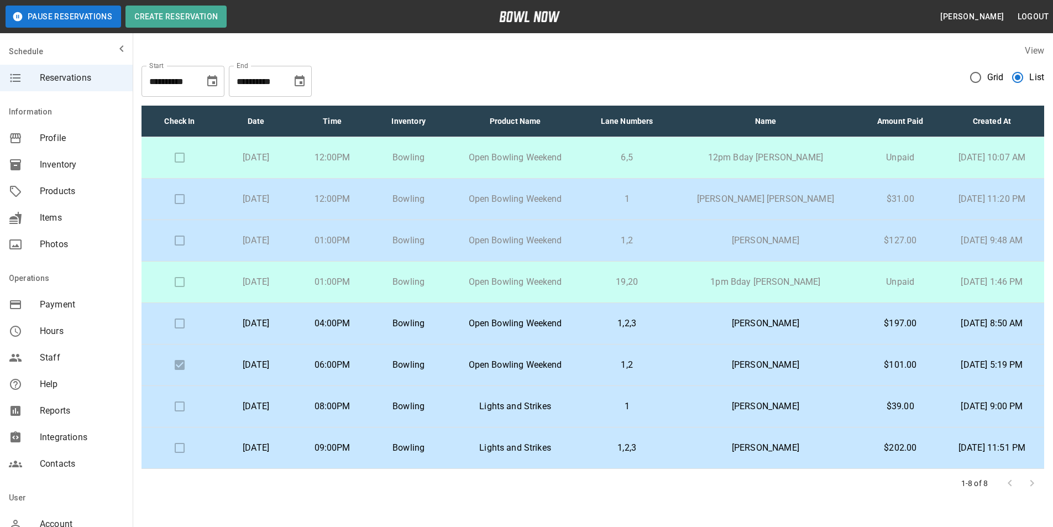
click at [690, 293] on td "1pm Bday [PERSON_NAME]" at bounding box center [765, 281] width 191 height 41
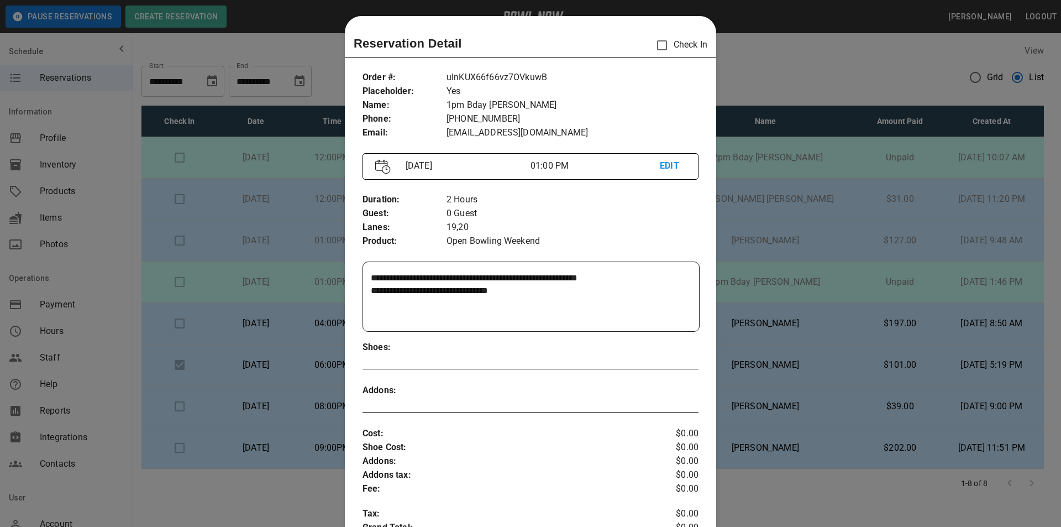
scroll to position [0, 0]
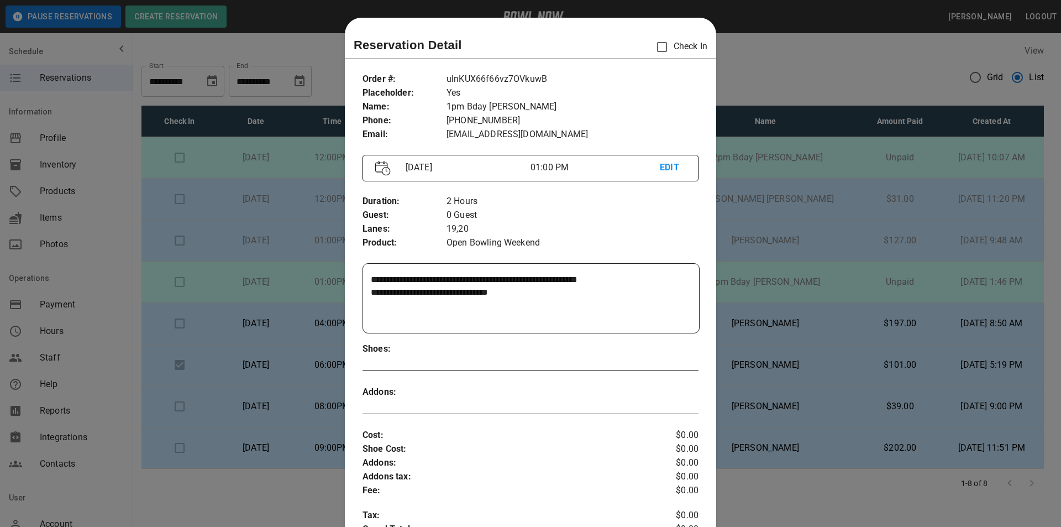
click at [841, 231] on div at bounding box center [530, 263] width 1061 height 527
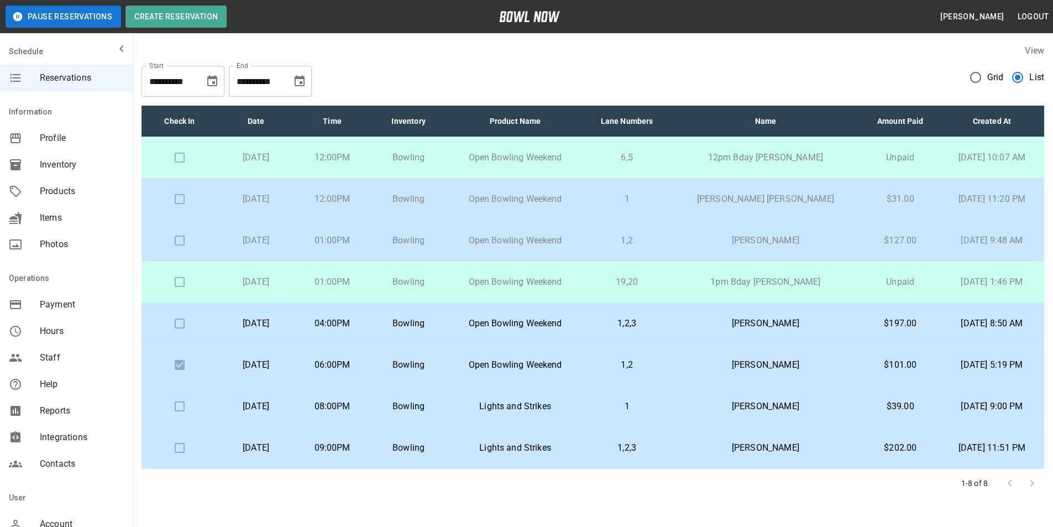
click at [667, 149] on td "6,5" at bounding box center [627, 157] width 86 height 41
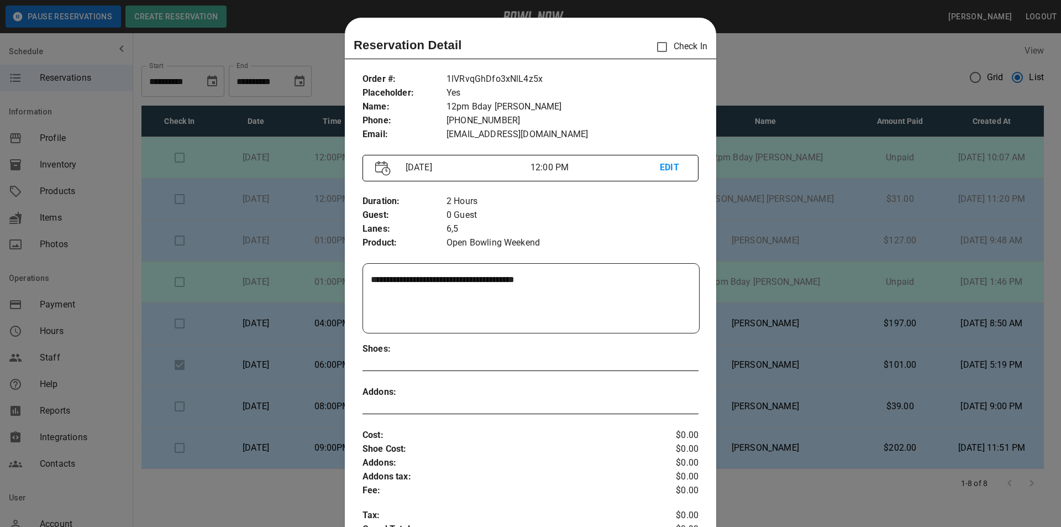
scroll to position [18, 0]
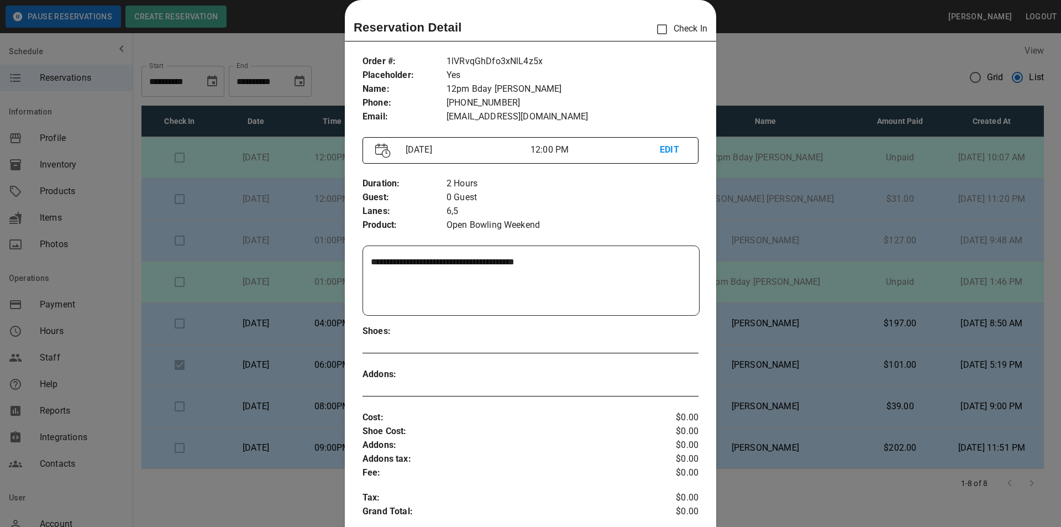
click at [746, 271] on div at bounding box center [530, 263] width 1061 height 527
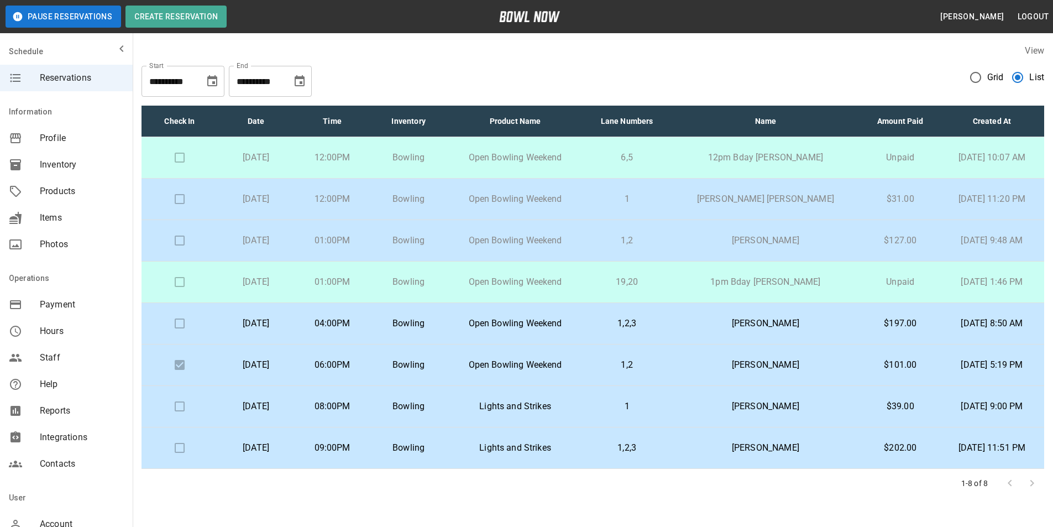
click at [723, 285] on p "1pm Bday [PERSON_NAME]" at bounding box center [765, 281] width 173 height 13
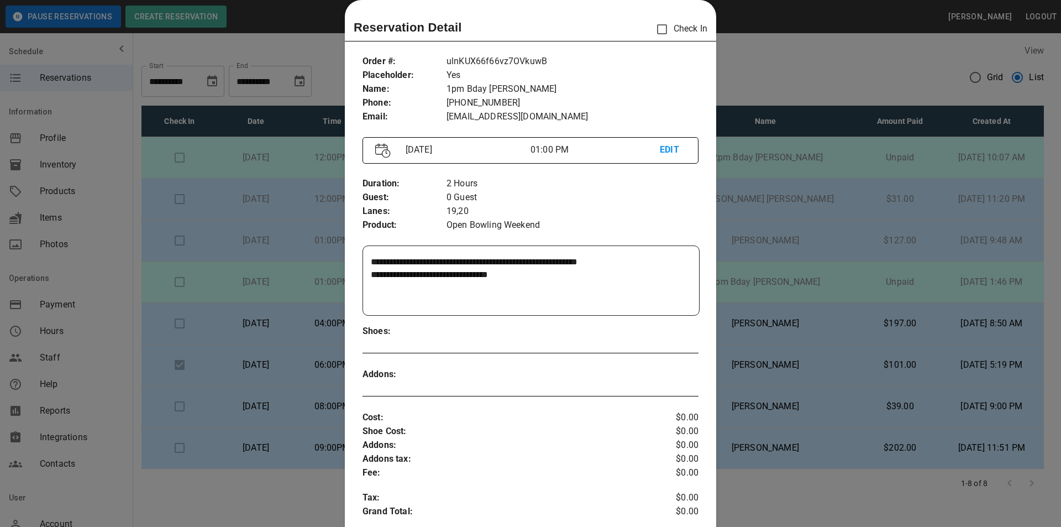
click at [869, 275] on div at bounding box center [530, 263] width 1061 height 527
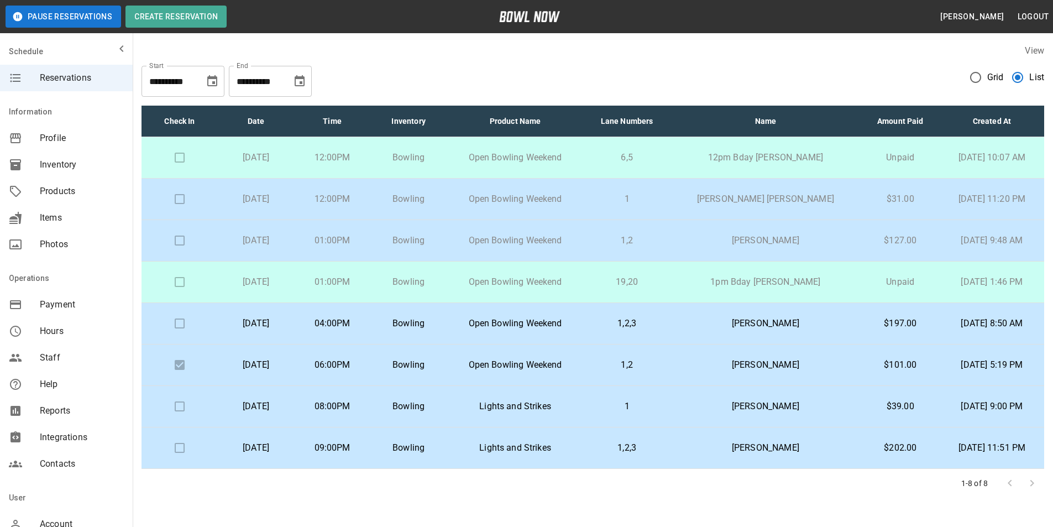
click at [895, 157] on p "Unpaid" at bounding box center [899, 157] width 61 height 13
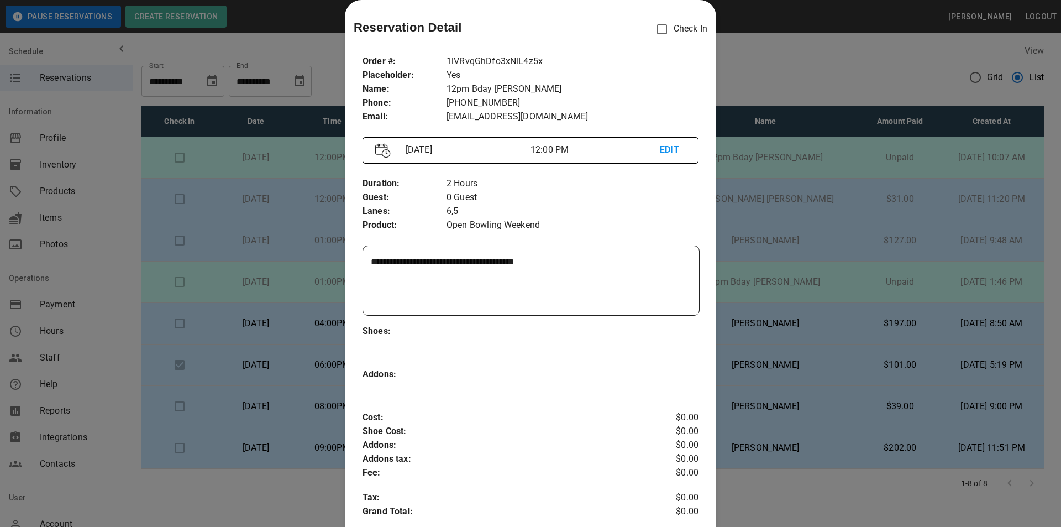
click at [878, 291] on div at bounding box center [530, 263] width 1061 height 527
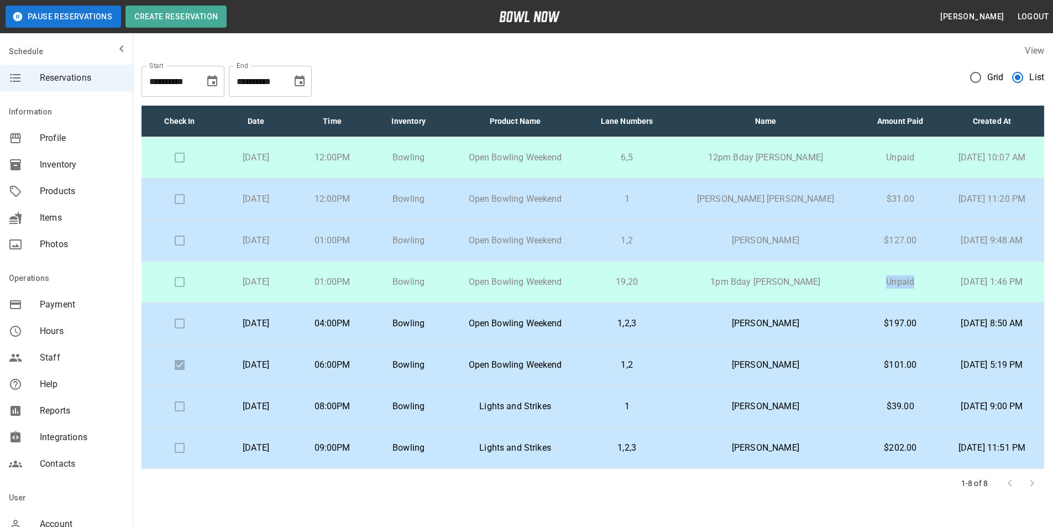
click at [878, 291] on td "Unpaid" at bounding box center [899, 281] width 79 height 41
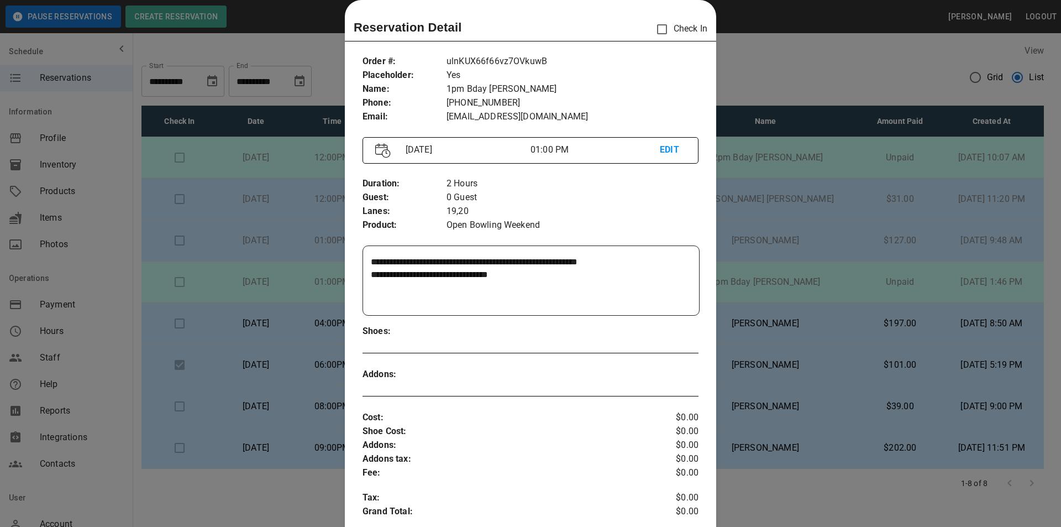
click at [879, 253] on div at bounding box center [530, 263] width 1061 height 527
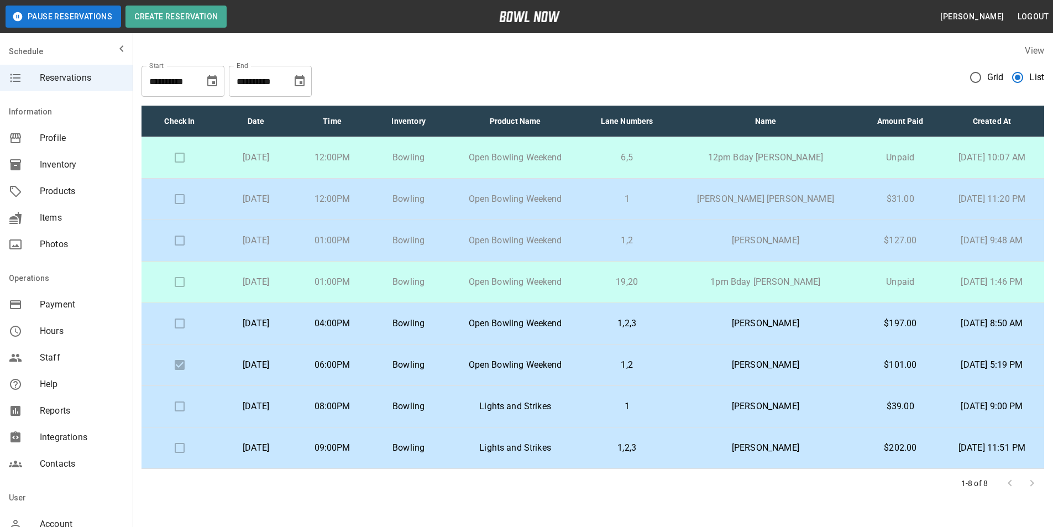
click at [888, 167] on td "Unpaid" at bounding box center [899, 157] width 79 height 41
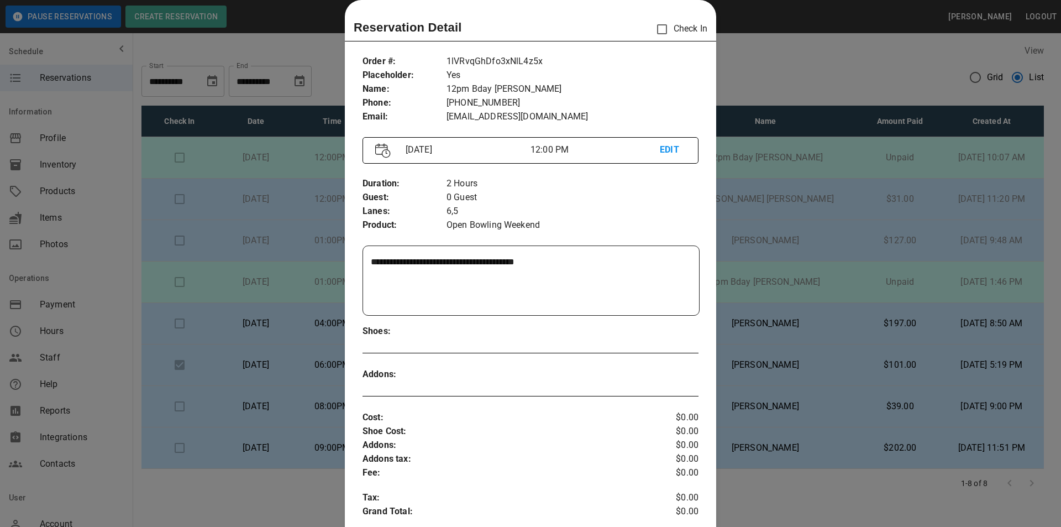
click at [762, 78] on div at bounding box center [530, 263] width 1061 height 527
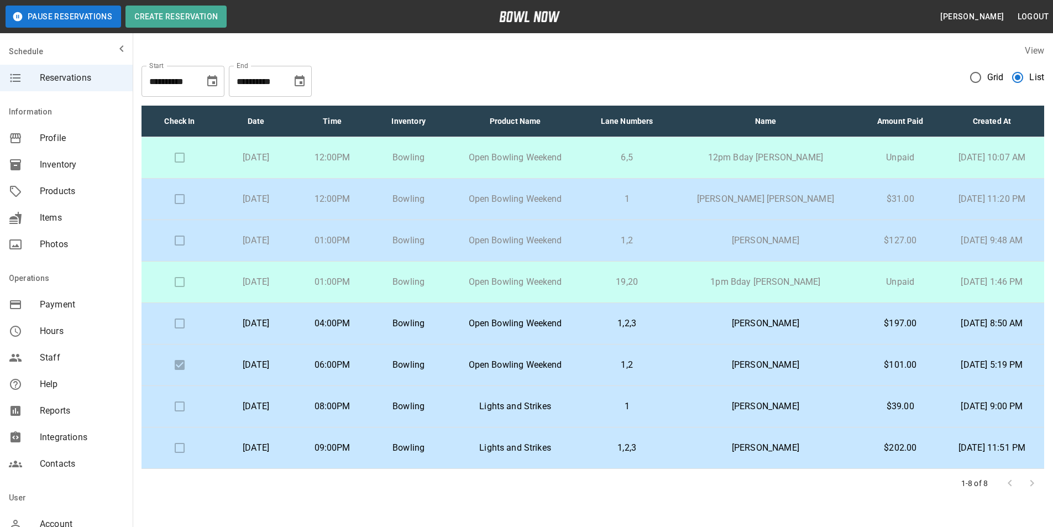
click at [716, 157] on p "12pm Bday [PERSON_NAME]" at bounding box center [765, 157] width 173 height 13
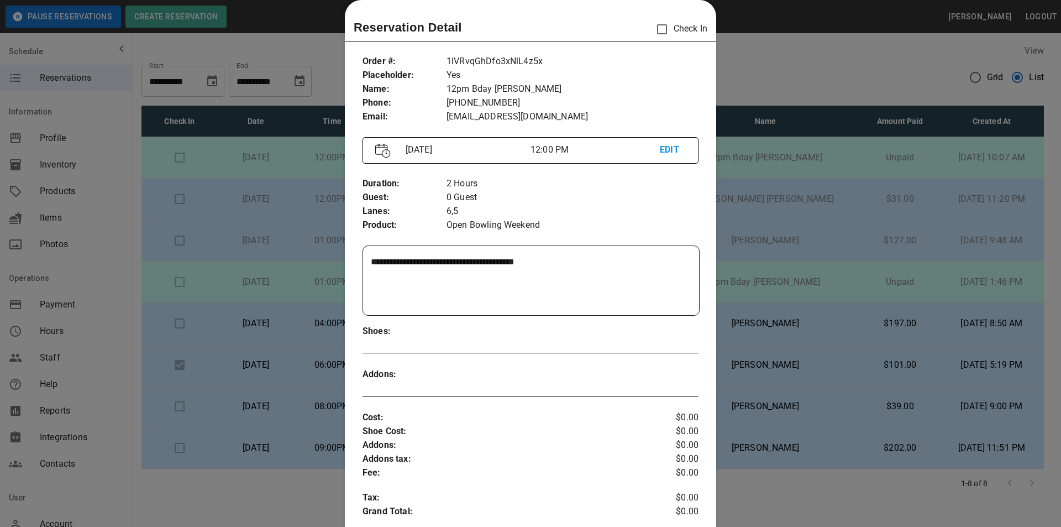
click at [775, 75] on div at bounding box center [530, 263] width 1061 height 527
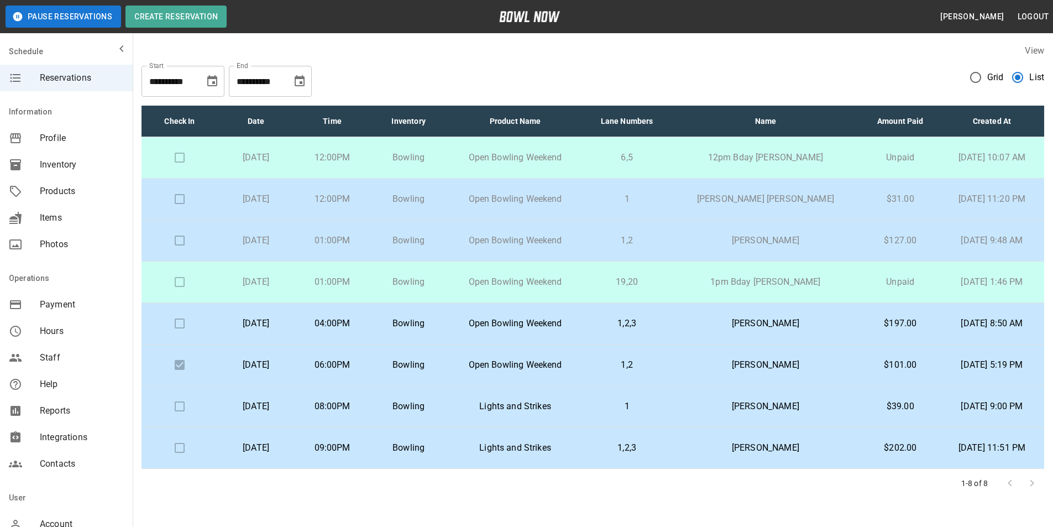
click at [736, 167] on td "12pm Bday [PERSON_NAME]" at bounding box center [765, 157] width 191 height 41
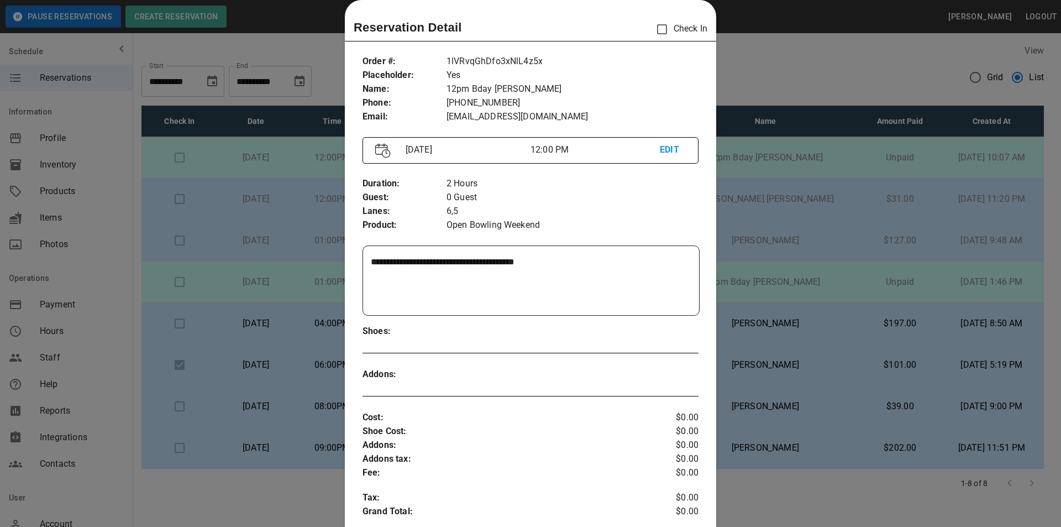
click at [745, 99] on div at bounding box center [530, 263] width 1061 height 527
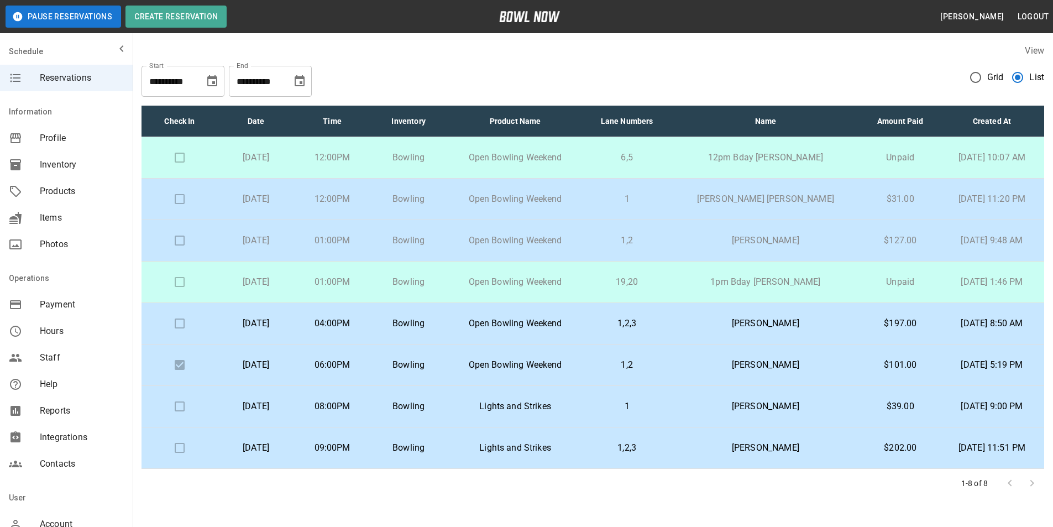
click at [731, 160] on p "12pm Bday [PERSON_NAME]" at bounding box center [765, 157] width 173 height 13
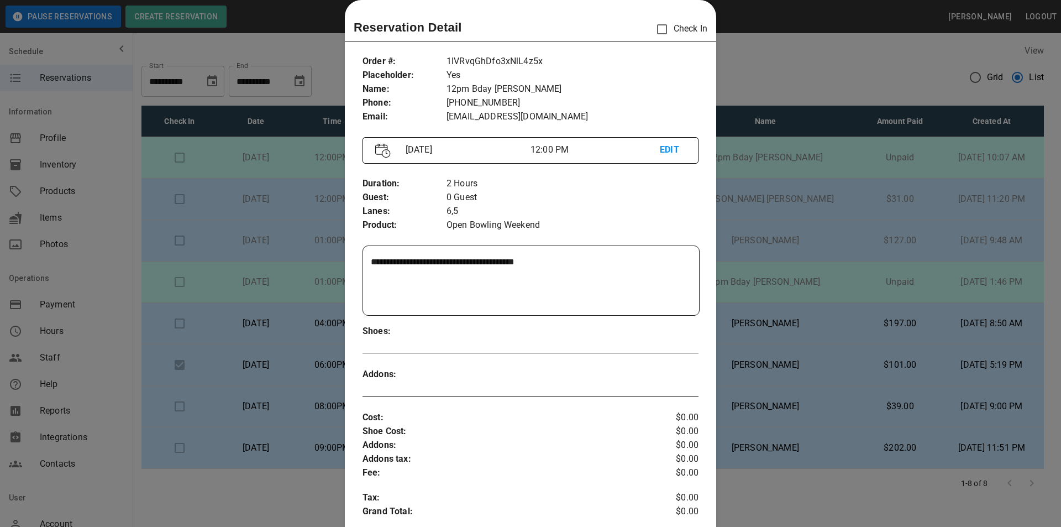
drag, startPoint x: 851, startPoint y: 303, endPoint x: 828, endPoint y: 325, distance: 31.7
click at [851, 307] on div at bounding box center [530, 263] width 1061 height 527
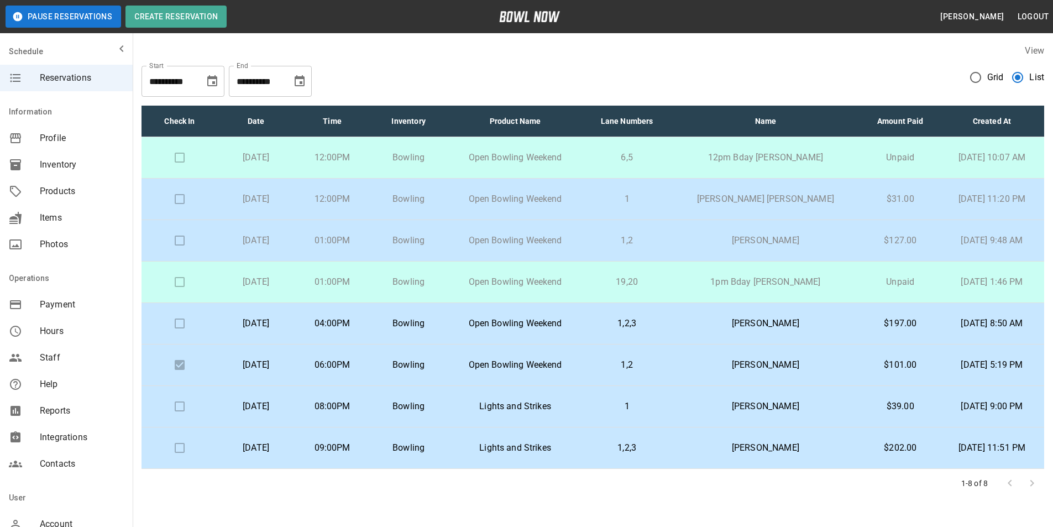
click at [801, 284] on p "1pm Bday [PERSON_NAME]" at bounding box center [765, 281] width 173 height 13
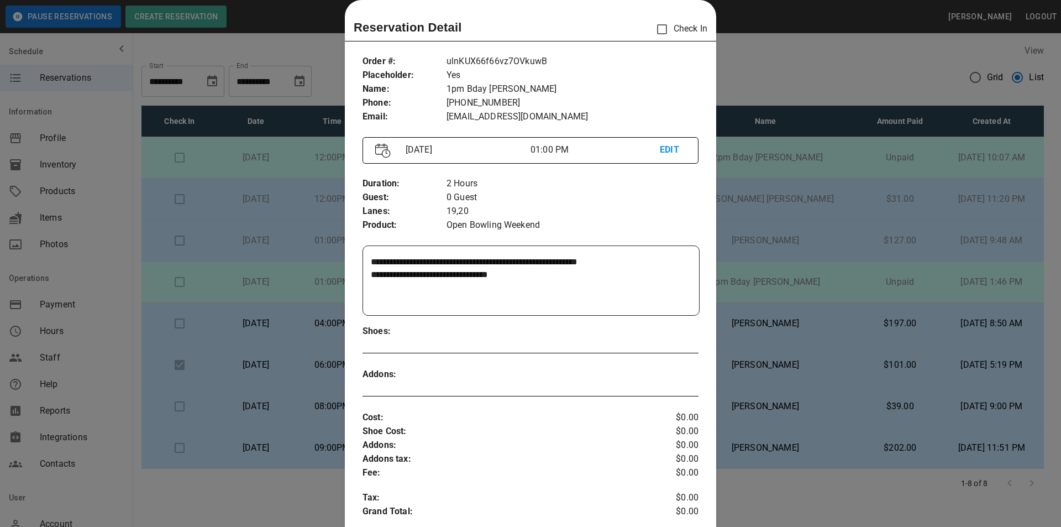
click at [773, 281] on div at bounding box center [530, 263] width 1061 height 527
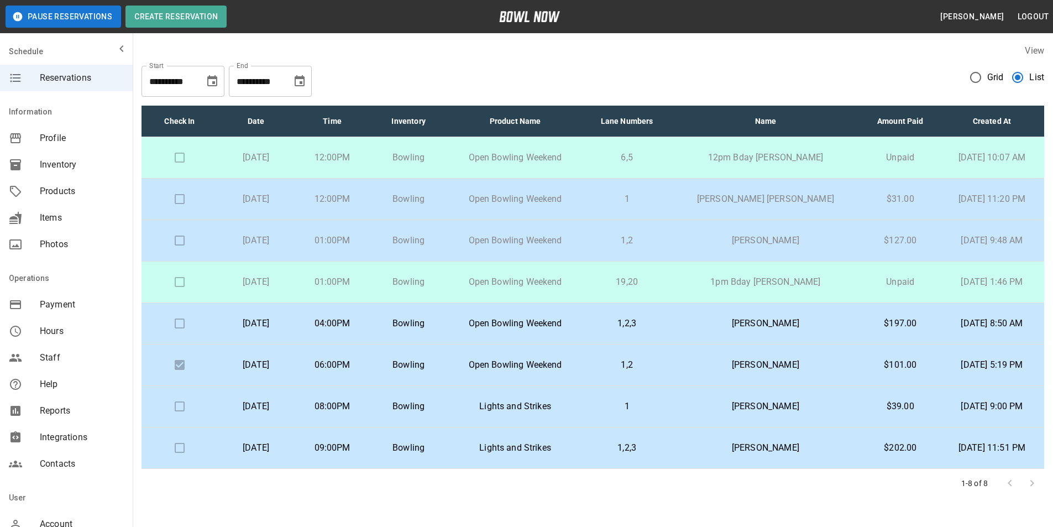
click at [773, 282] on p "1pm Bday [PERSON_NAME]" at bounding box center [765, 281] width 173 height 13
click at [778, 287] on p "1pm Bday [PERSON_NAME]" at bounding box center [765, 281] width 173 height 13
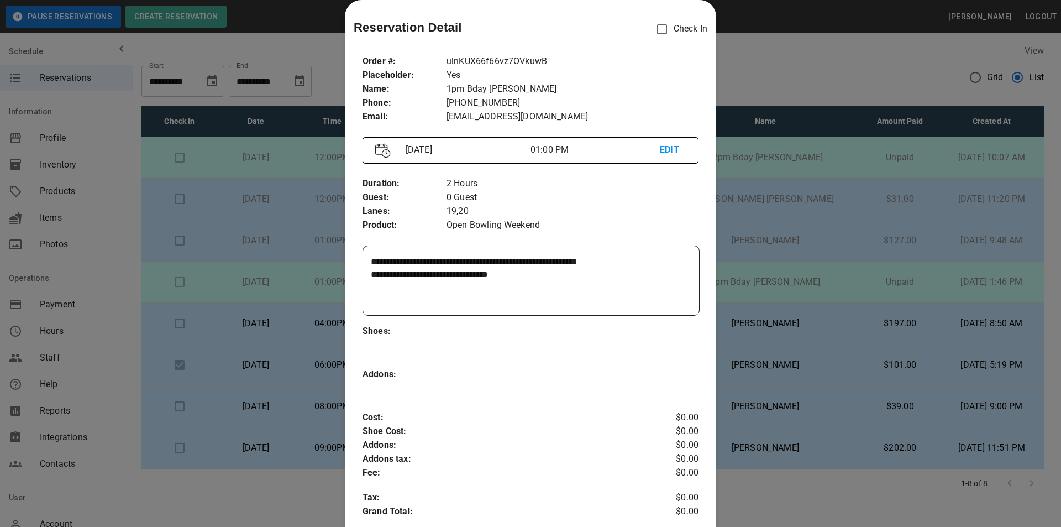
click at [739, 92] on div at bounding box center [530, 263] width 1061 height 527
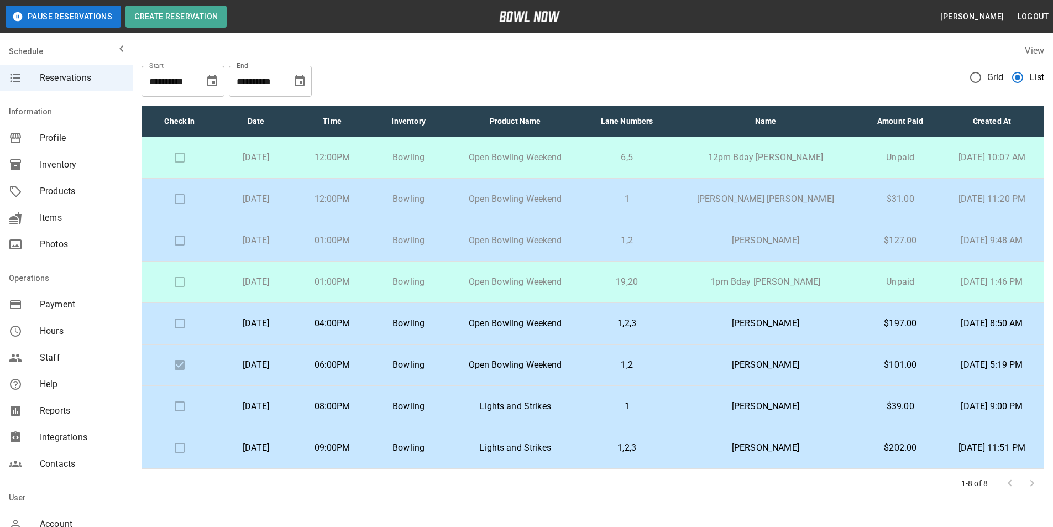
click at [707, 277] on p "1pm Bday [PERSON_NAME]" at bounding box center [765, 281] width 173 height 13
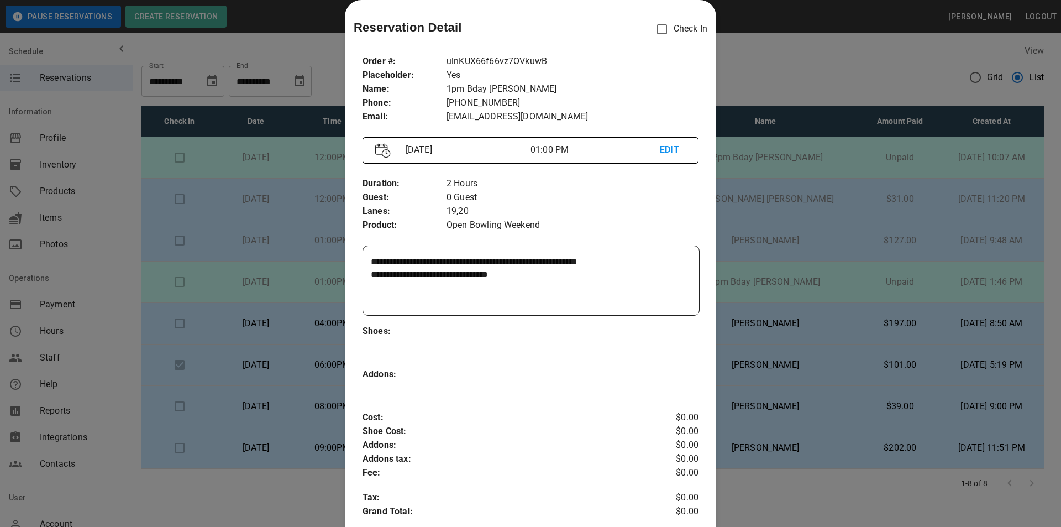
click at [770, 64] on div at bounding box center [530, 263] width 1061 height 527
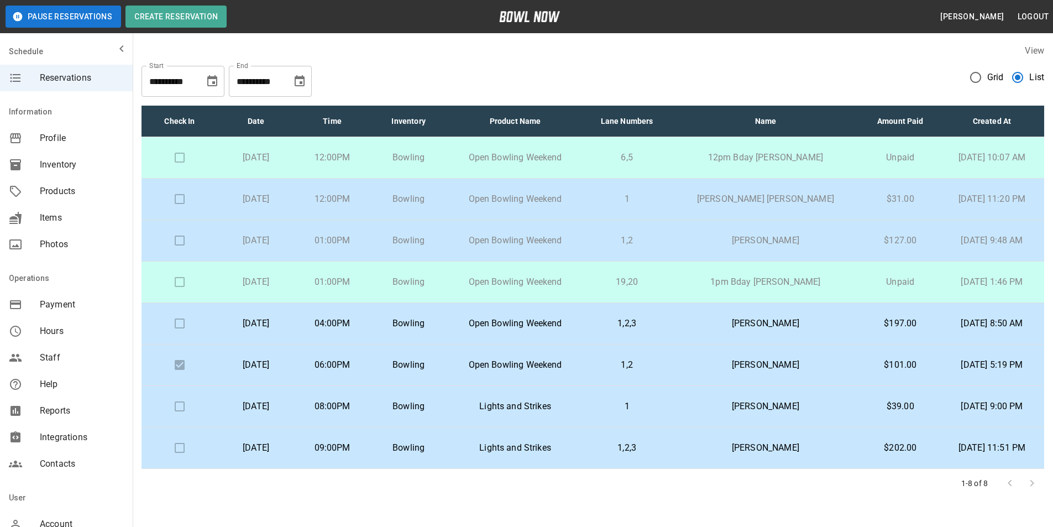
click at [353, 281] on p "01:00PM" at bounding box center [332, 281] width 59 height 13
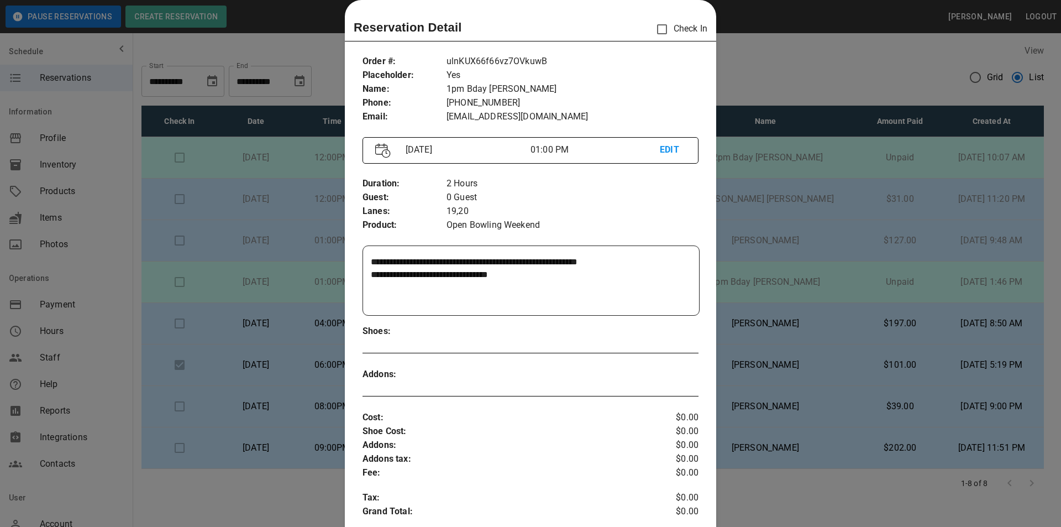
drag, startPoint x: 817, startPoint y: 169, endPoint x: 756, endPoint y: 153, distance: 63.0
click at [811, 167] on div at bounding box center [530, 263] width 1061 height 527
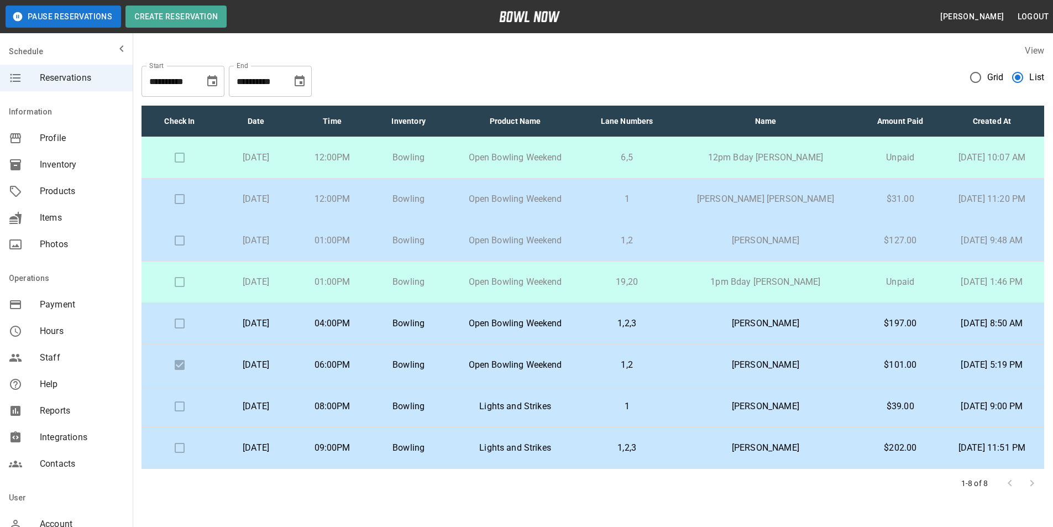
click at [734, 162] on p "12pm Bday [PERSON_NAME]" at bounding box center [765, 157] width 173 height 13
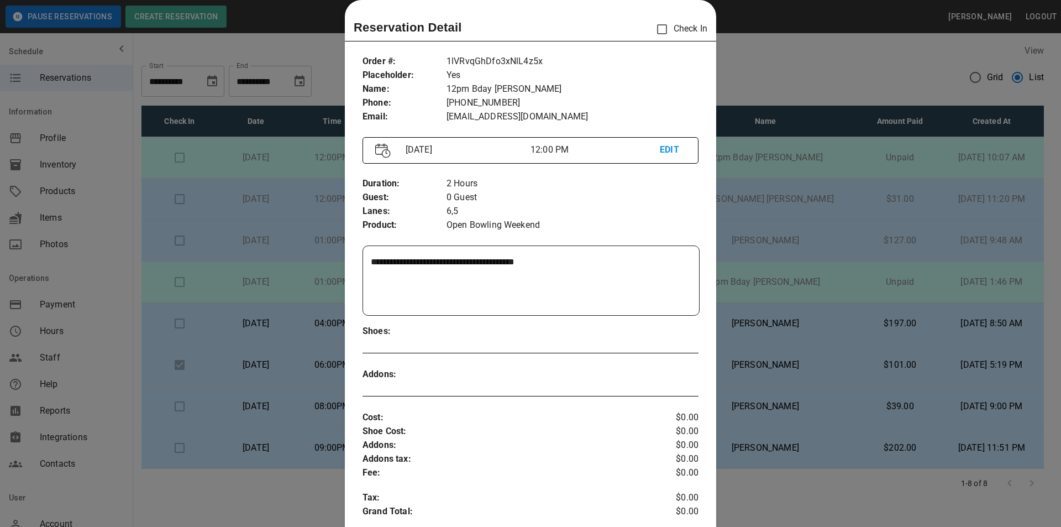
click at [803, 276] on div at bounding box center [530, 263] width 1061 height 527
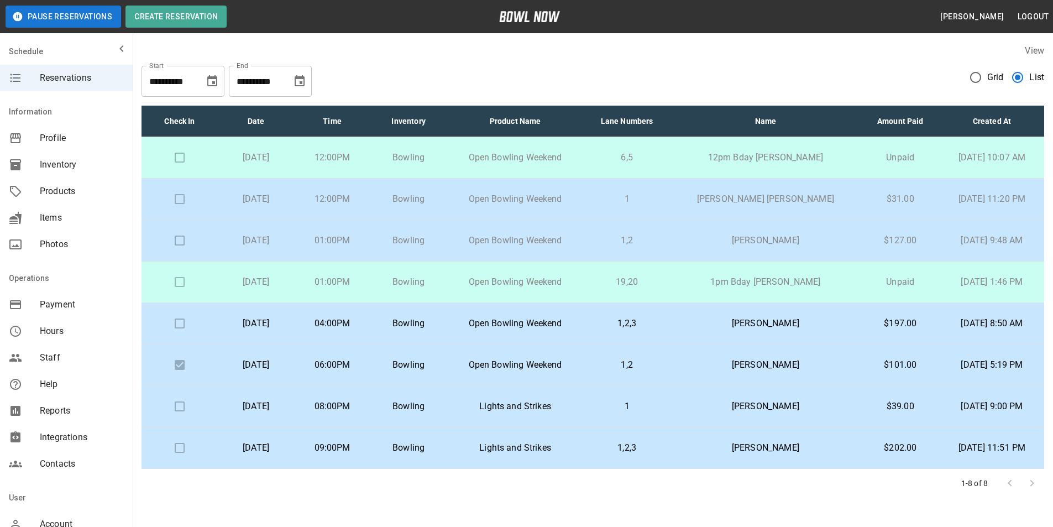
click at [803, 297] on td "1pm Bday [PERSON_NAME]" at bounding box center [765, 281] width 191 height 41
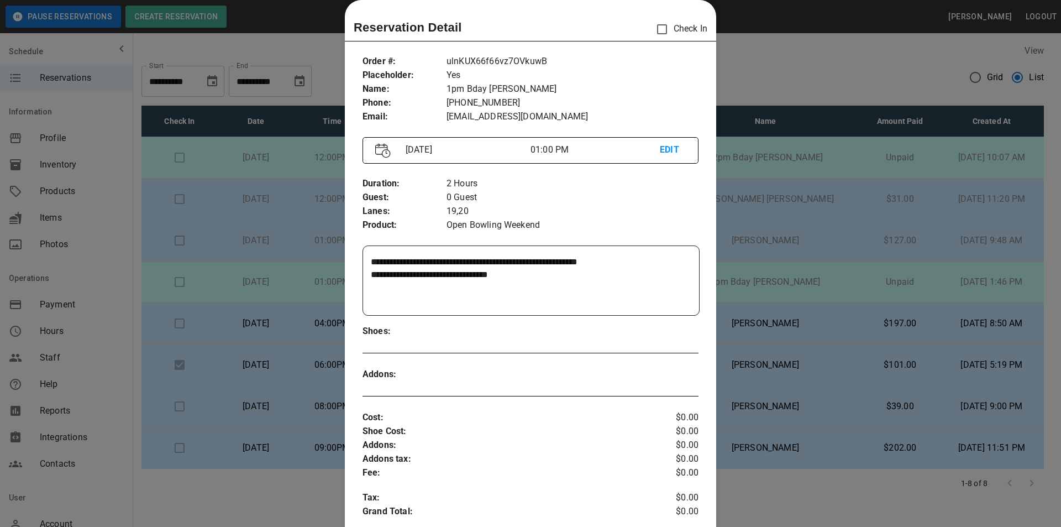
click at [723, 292] on div at bounding box center [530, 263] width 1061 height 527
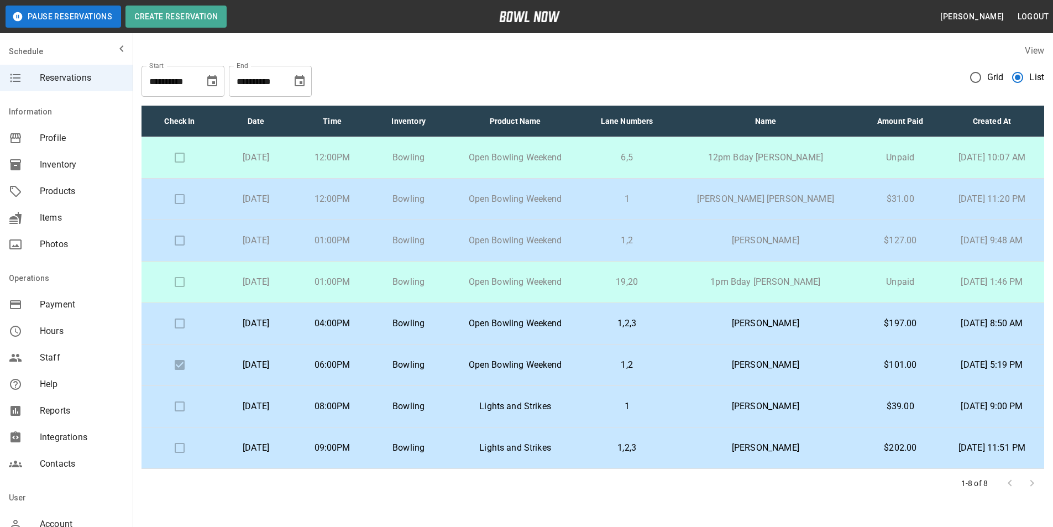
click at [723, 300] on td "1pm Bday [PERSON_NAME]" at bounding box center [765, 281] width 191 height 41
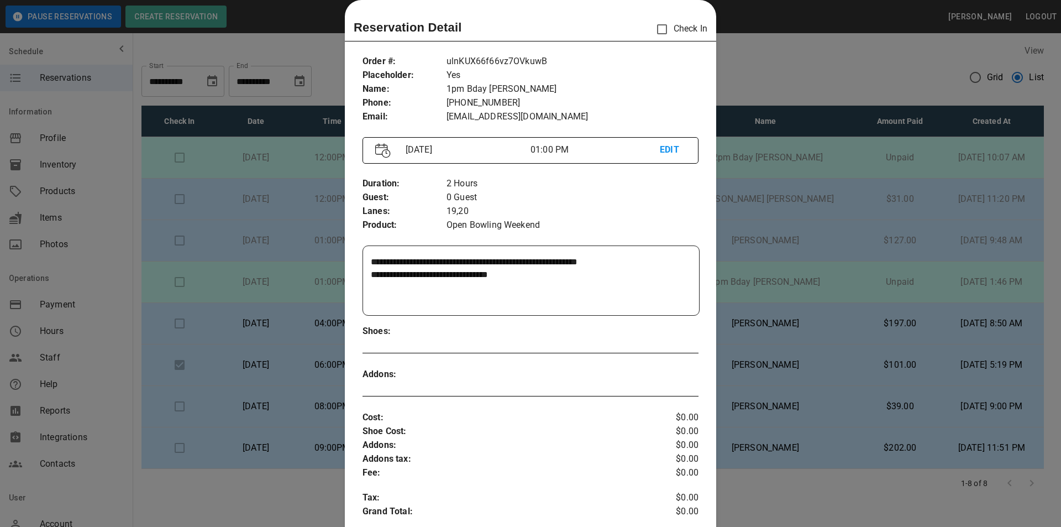
click at [728, 288] on div at bounding box center [530, 263] width 1061 height 527
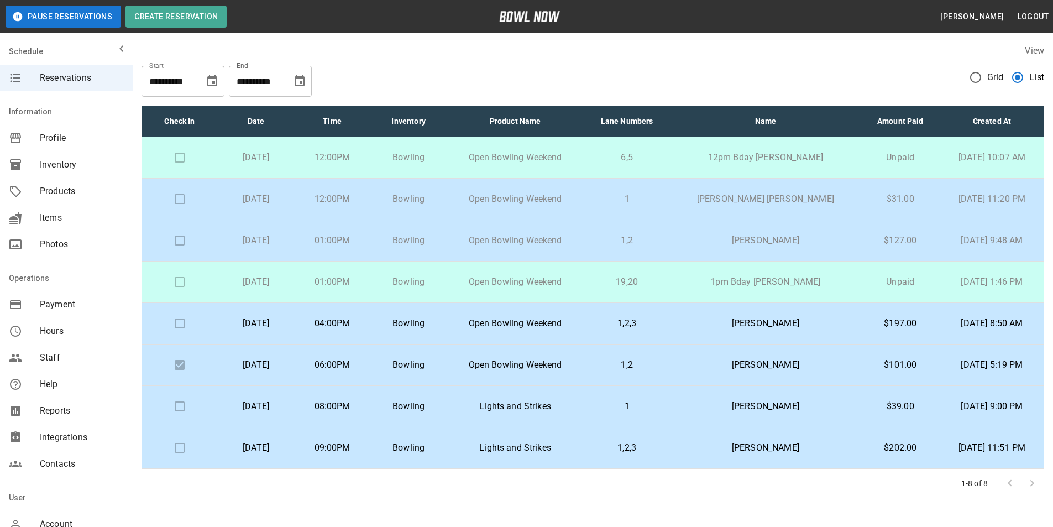
click at [728, 288] on p "1pm Bday [PERSON_NAME]" at bounding box center [765, 281] width 173 height 13
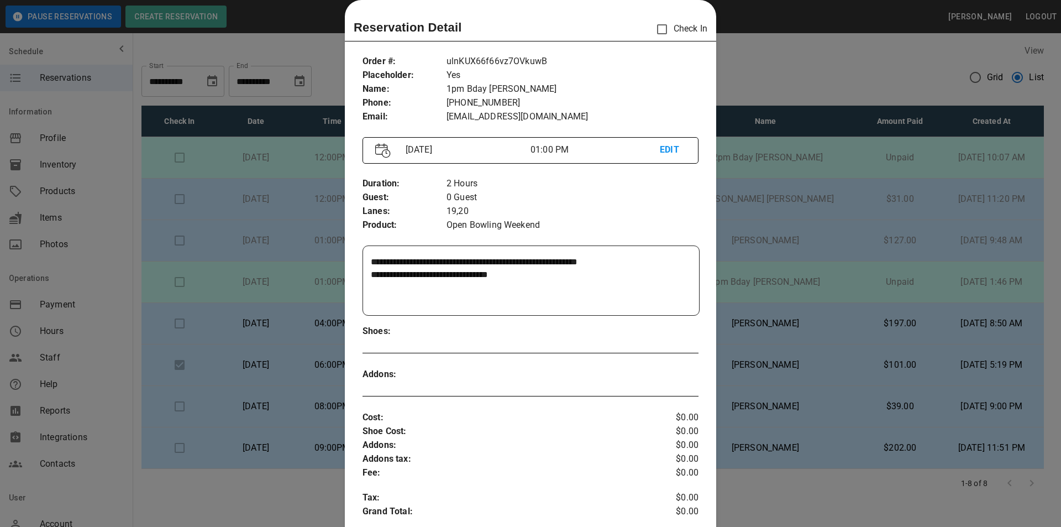
drag, startPoint x: 822, startPoint y: 280, endPoint x: 823, endPoint y: 291, distance: 10.6
click at [824, 290] on div at bounding box center [530, 263] width 1061 height 527
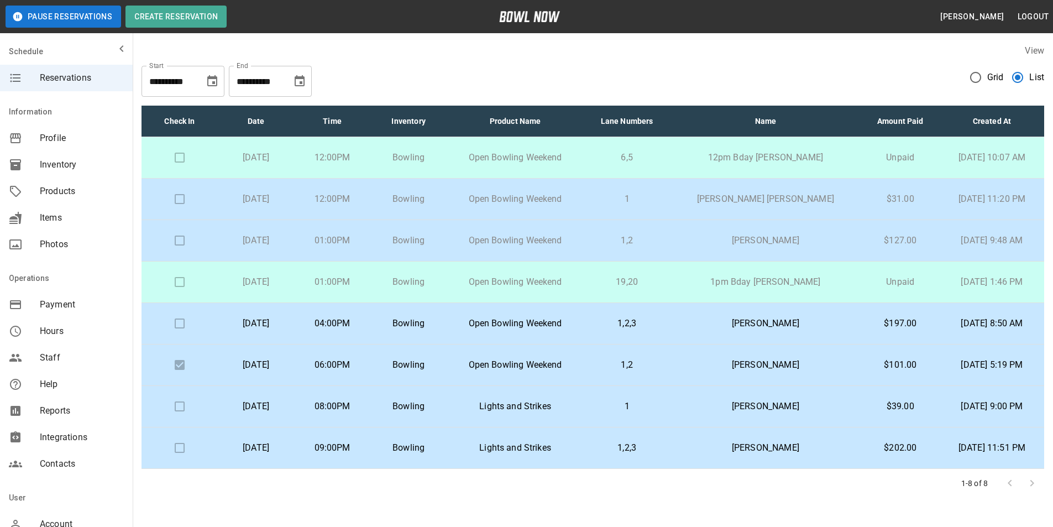
click at [823, 291] on td "1pm Bday [PERSON_NAME]" at bounding box center [765, 281] width 191 height 41
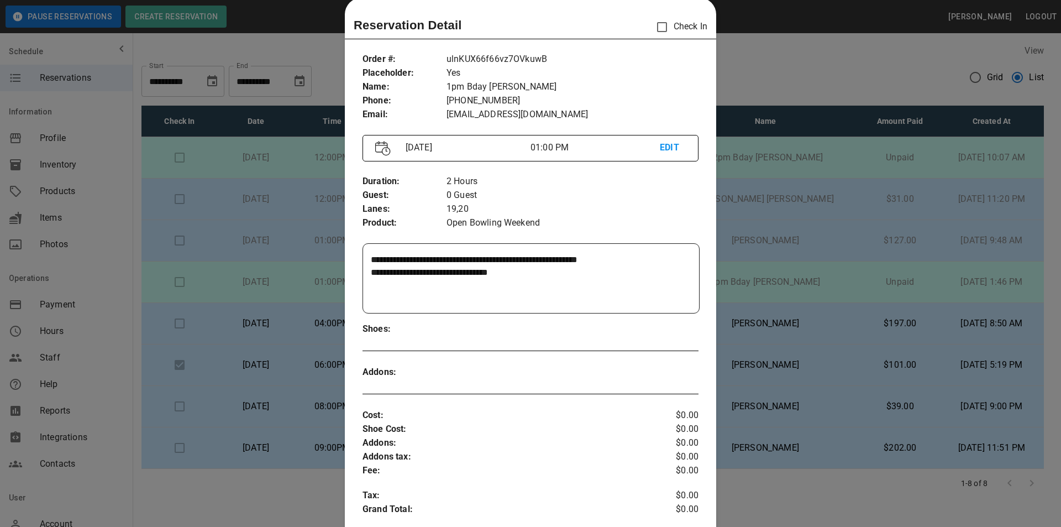
scroll to position [0, 0]
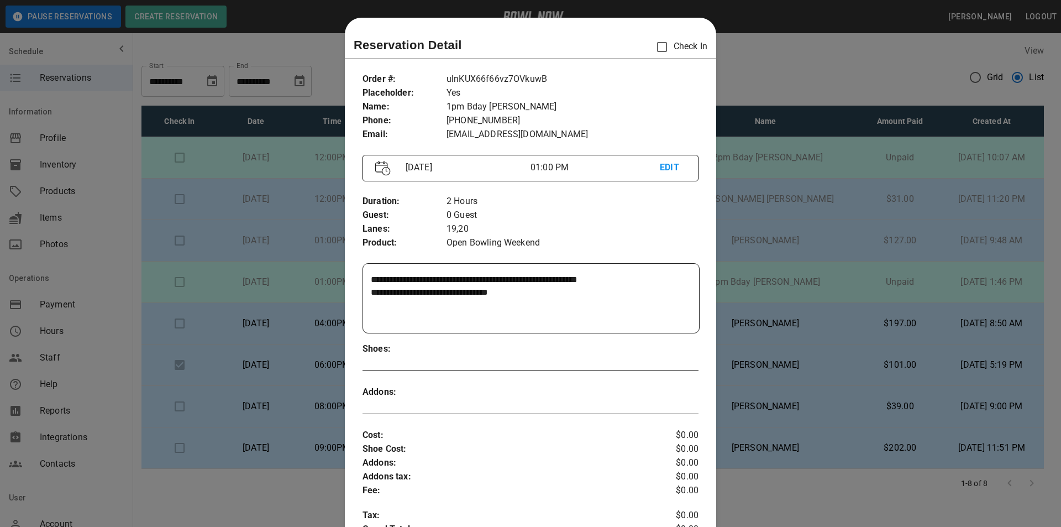
click at [672, 311] on textarea "**********" at bounding box center [530, 298] width 318 height 51
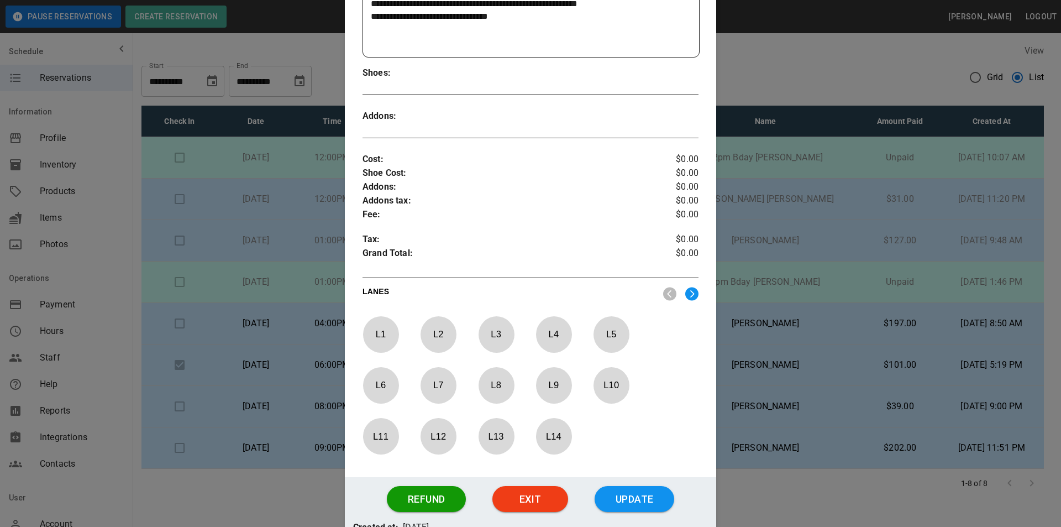
scroll to position [276, 0]
click at [760, 279] on div at bounding box center [530, 263] width 1061 height 527
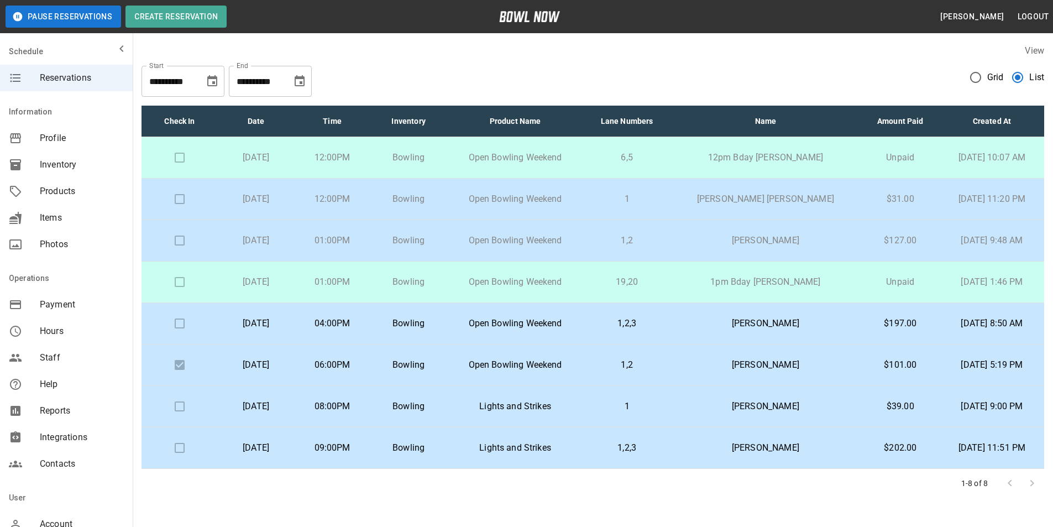
click at [285, 288] on p "[DATE]" at bounding box center [256, 281] width 59 height 13
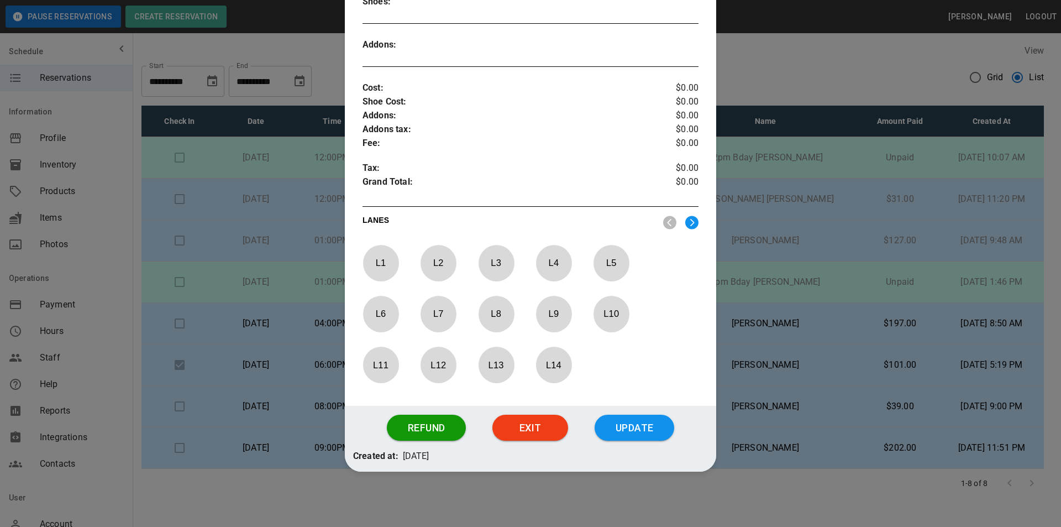
scroll to position [0, 0]
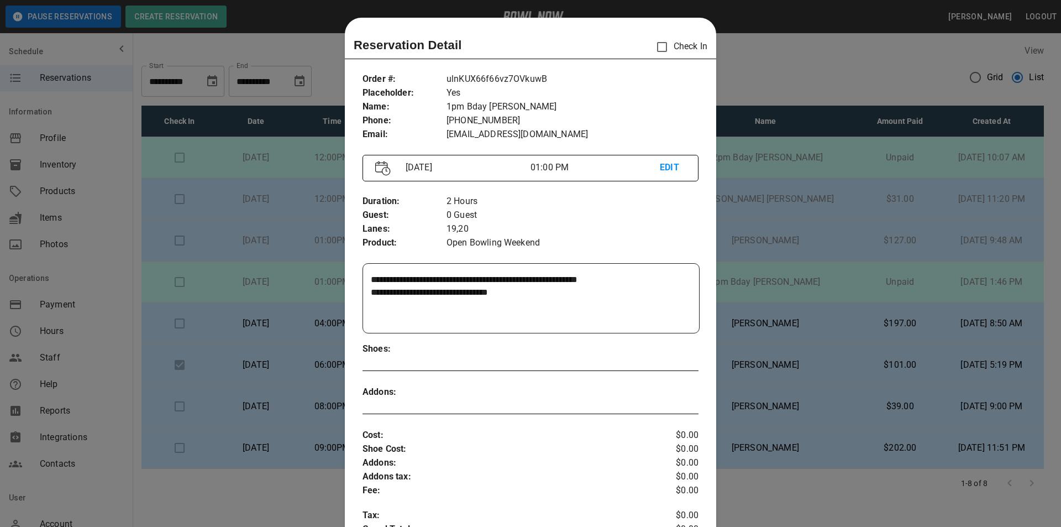
click at [766, 64] on div at bounding box center [530, 263] width 1061 height 527
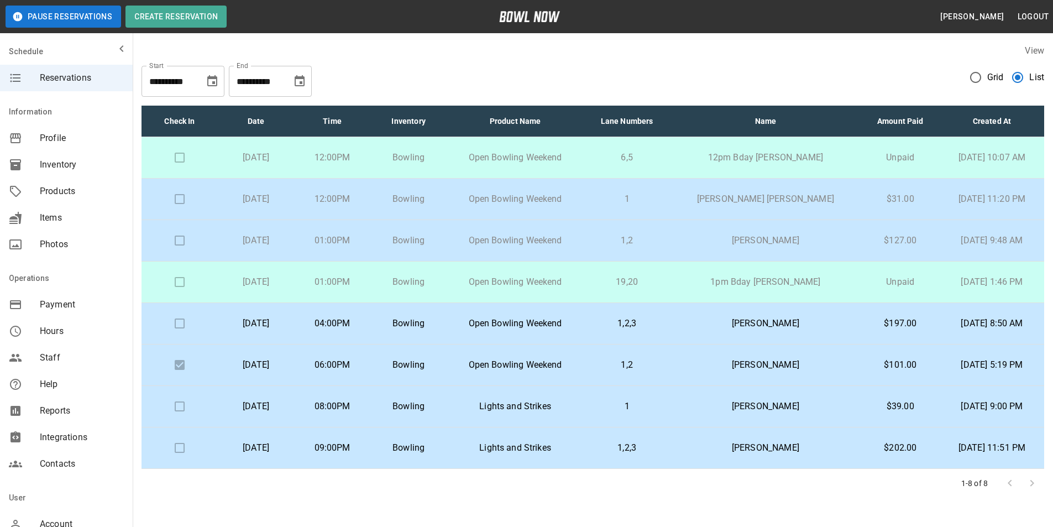
click at [447, 291] on td "Bowling" at bounding box center [408, 281] width 76 height 41
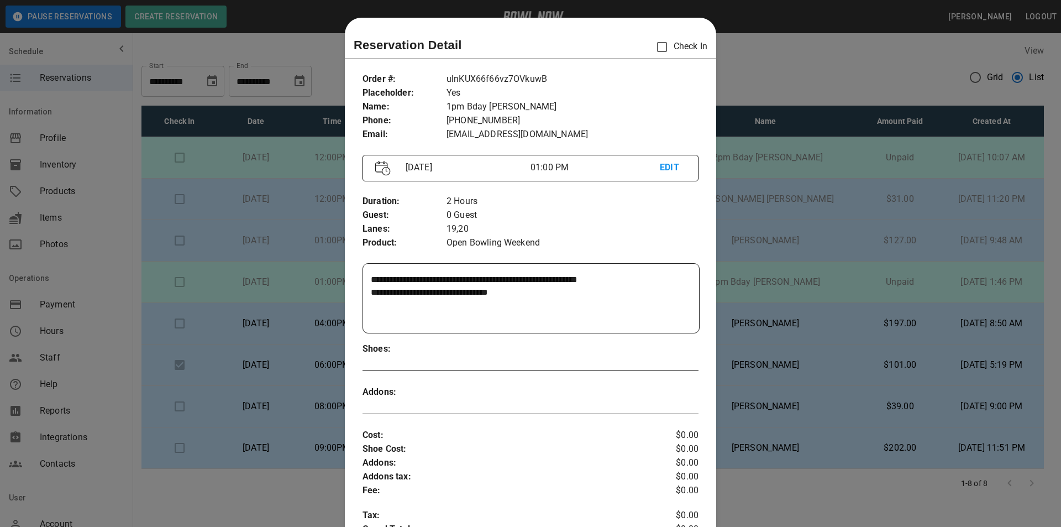
scroll to position [18, 0]
